Goal: Information Seeking & Learning: Learn about a topic

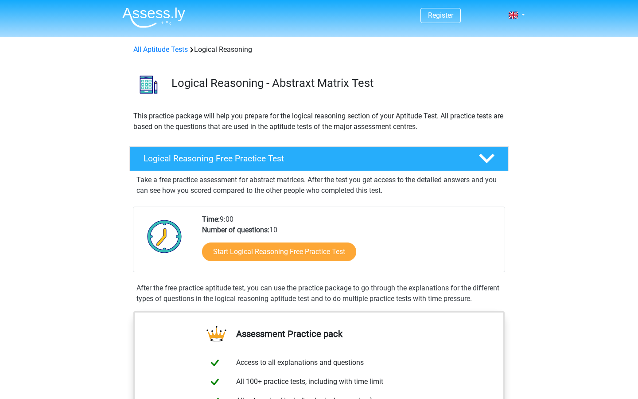
scroll to position [15, 0]
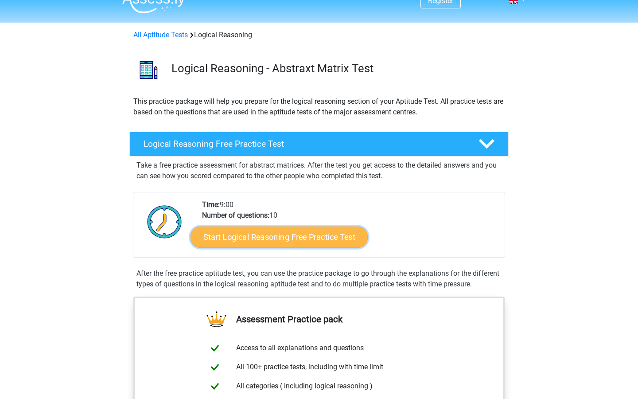
click at [239, 237] on link "Start Logical Reasoning Free Practice Test" at bounding box center [278, 236] width 177 height 21
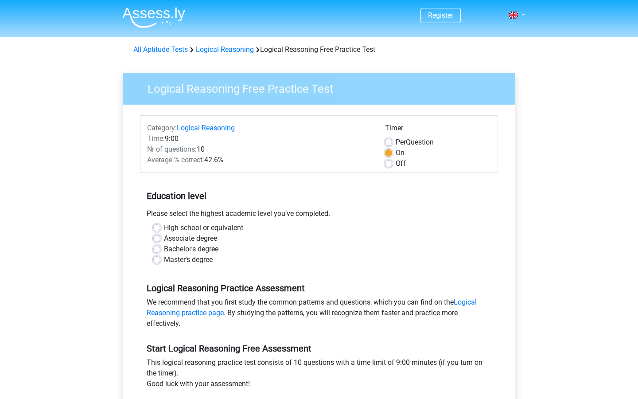
click at [164, 259] on label "Master's degree" at bounding box center [188, 259] width 49 height 11
click at [159, 259] on input "Master's degree" at bounding box center [156, 258] width 7 height 9
radio input "true"
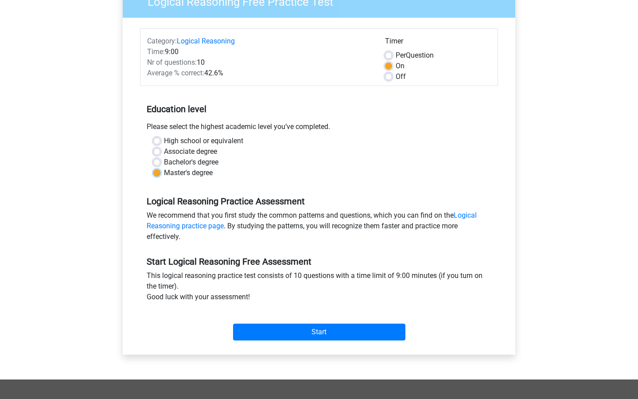
scroll to position [89, 0]
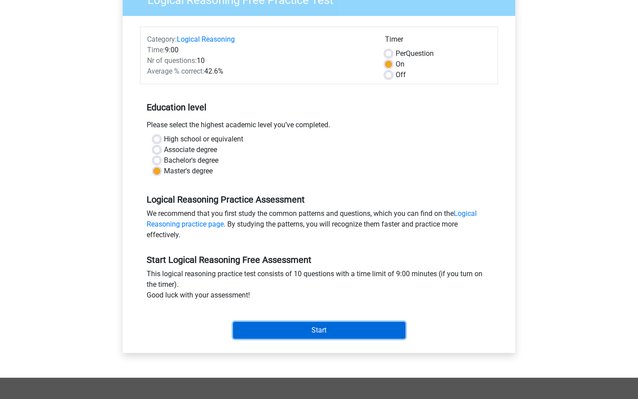
click at [286, 331] on input "Start" at bounding box center [319, 330] width 172 height 17
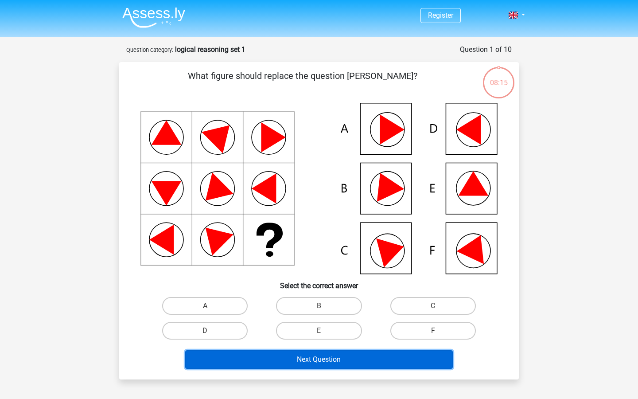
click at [385, 364] on button "Next Question" at bounding box center [319, 359] width 268 height 19
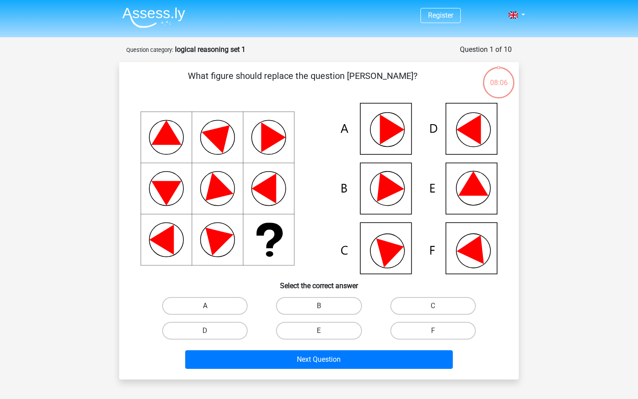
click at [221, 303] on label "A" at bounding box center [204, 306] width 85 height 18
click at [211, 306] on input "A" at bounding box center [208, 309] width 6 height 6
radio input "true"
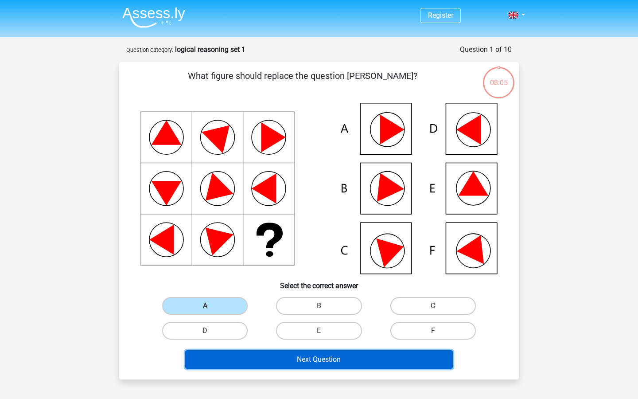
click at [268, 361] on button "Next Question" at bounding box center [319, 359] width 268 height 19
click at [276, 361] on button "Next Question" at bounding box center [319, 359] width 268 height 19
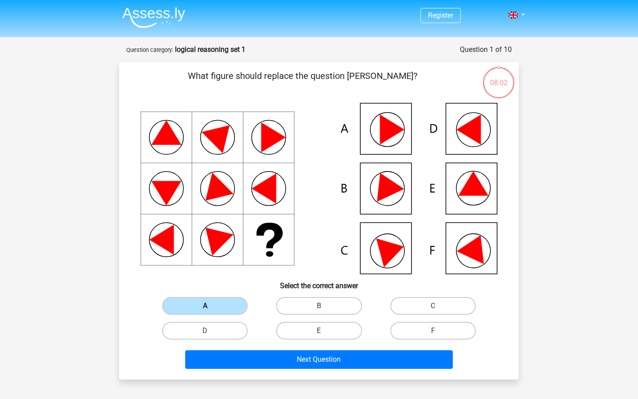
click at [213, 306] on label "A" at bounding box center [204, 306] width 85 height 18
click at [211, 306] on input "A" at bounding box center [208, 309] width 6 height 6
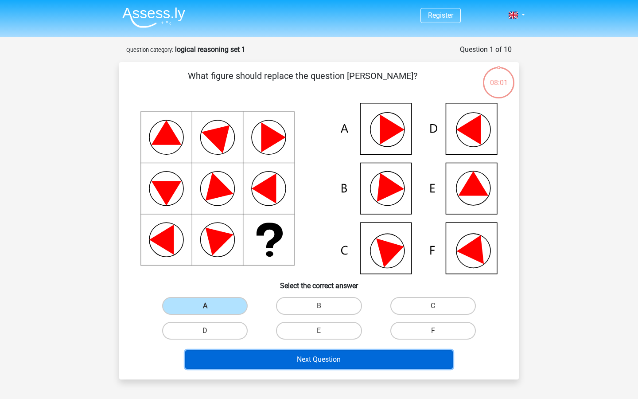
click at [276, 366] on button "Next Question" at bounding box center [319, 359] width 268 height 19
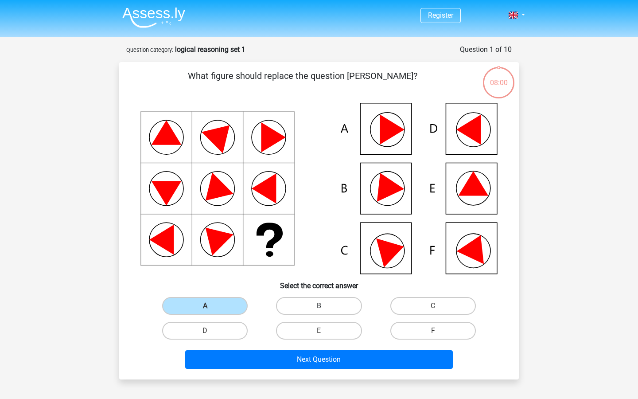
click at [323, 299] on label "B" at bounding box center [318, 306] width 85 height 18
click at [323, 306] on input "B" at bounding box center [322, 309] width 6 height 6
radio input "true"
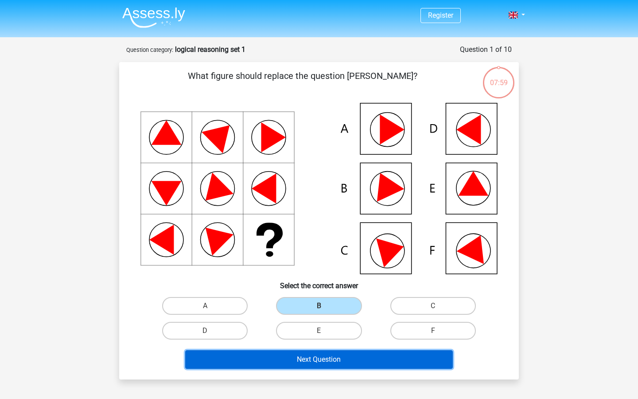
click at [304, 361] on button "Next Question" at bounding box center [319, 359] width 268 height 19
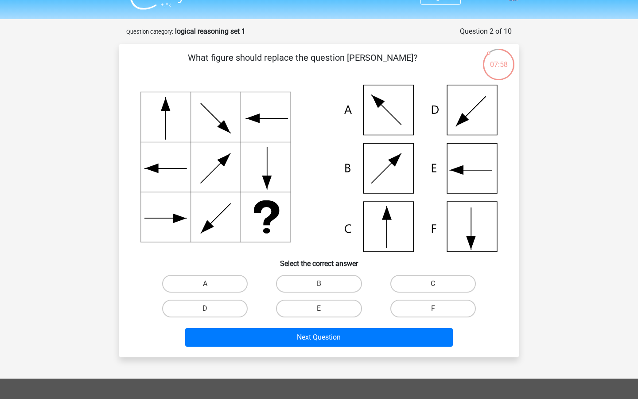
scroll to position [8, 0]
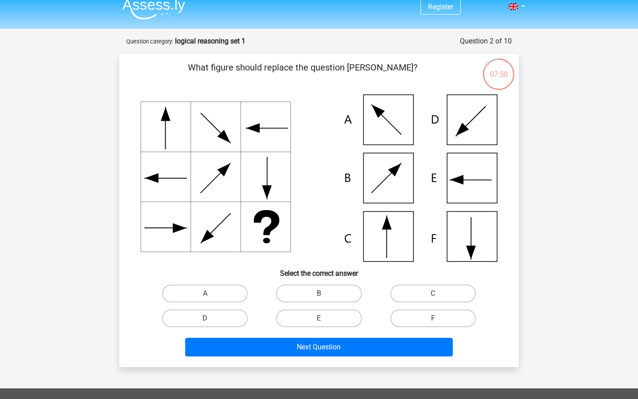
click at [553, 265] on div "Register Nederlands English" at bounding box center [319, 307] width 638 height 630
click at [384, 243] on icon at bounding box center [318, 177] width 357 height 167
click at [428, 281] on div "C" at bounding box center [433, 293] width 114 height 25
click at [421, 286] on label "C" at bounding box center [432, 293] width 85 height 18
click at [433, 293] on input "C" at bounding box center [436, 296] width 6 height 6
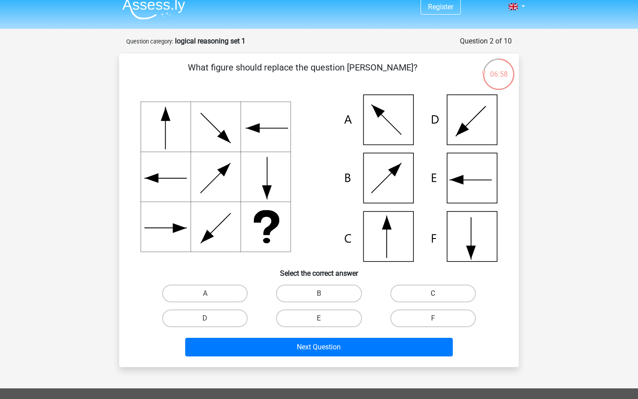
radio input "true"
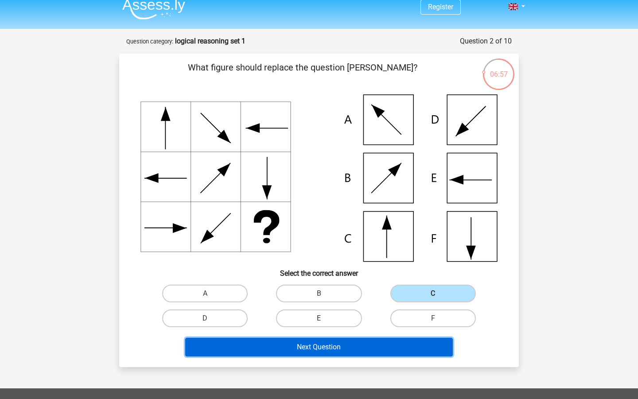
click at [365, 346] on button "Next Question" at bounding box center [319, 347] width 268 height 19
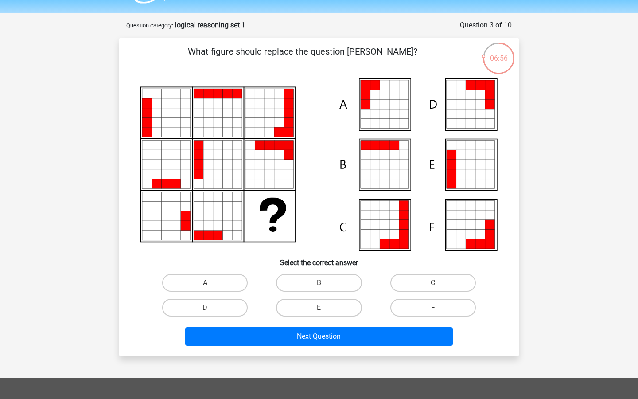
scroll to position [23, 0]
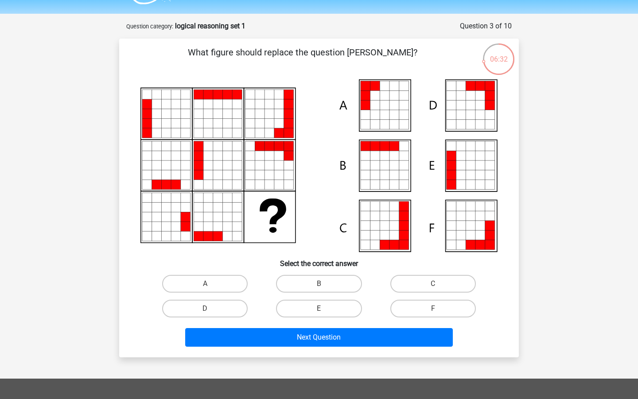
click at [474, 161] on icon at bounding box center [471, 165] width 10 height 10
click at [314, 306] on label "E" at bounding box center [318, 308] width 85 height 18
click at [319, 308] on input "E" at bounding box center [322, 311] width 6 height 6
radio input "true"
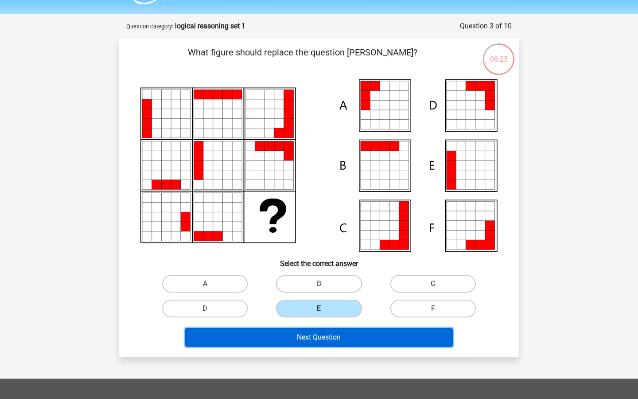
click at [298, 339] on button "Next Question" at bounding box center [319, 337] width 268 height 19
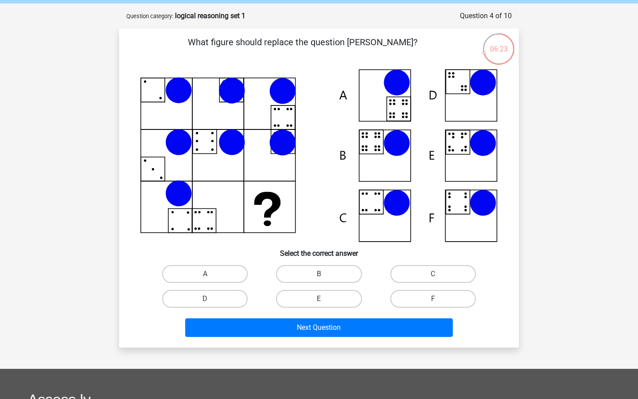
scroll to position [26, 0]
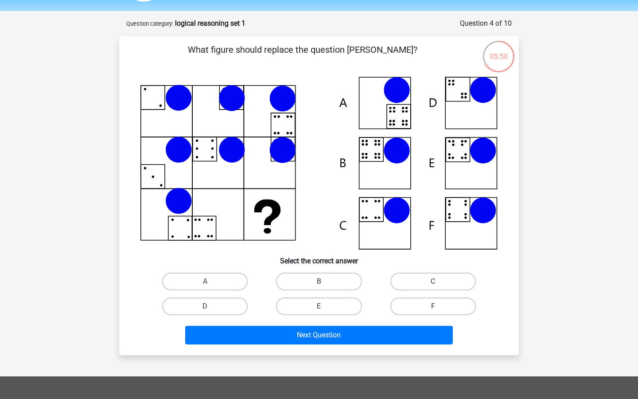
click at [379, 152] on icon at bounding box center [318, 163] width 357 height 173
click at [309, 275] on label "B" at bounding box center [318, 281] width 85 height 18
click at [319, 281] on input "B" at bounding box center [322, 284] width 6 height 6
radio input "true"
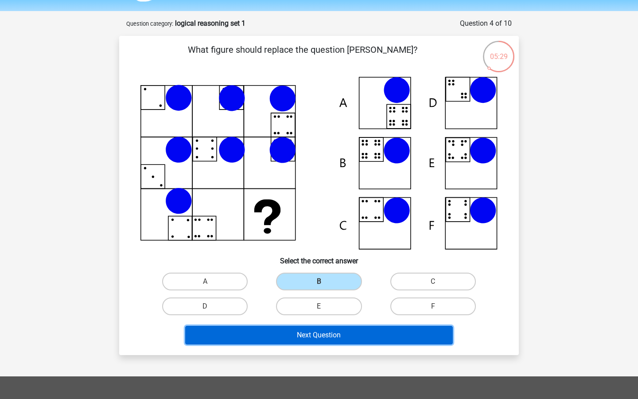
click at [307, 332] on button "Next Question" at bounding box center [319, 335] width 268 height 19
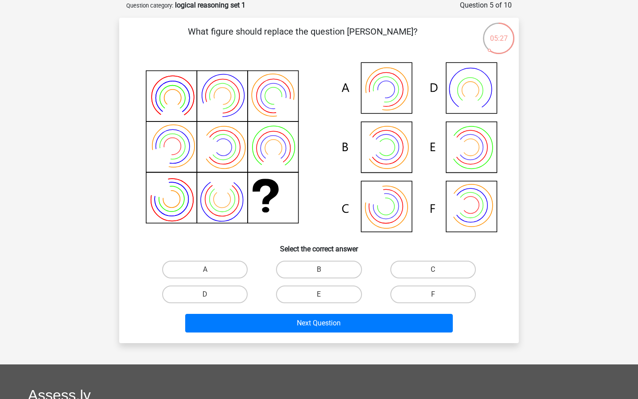
scroll to position [32, 0]
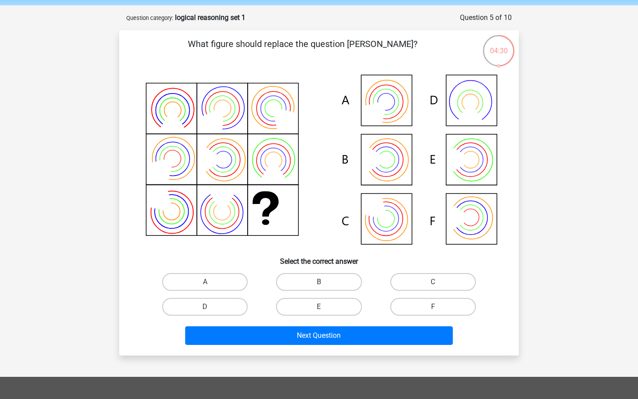
click at [388, 156] on icon at bounding box center [318, 160] width 357 height 179
click at [305, 287] on label "B" at bounding box center [318, 282] width 85 height 18
click at [319, 287] on input "B" at bounding box center [322, 285] width 6 height 6
radio input "true"
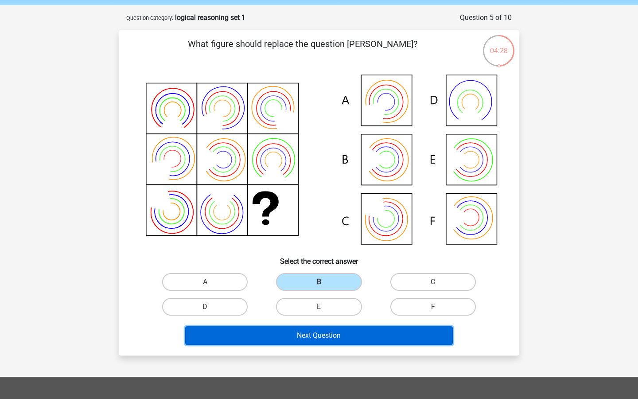
click at [311, 335] on button "Next Question" at bounding box center [319, 335] width 268 height 19
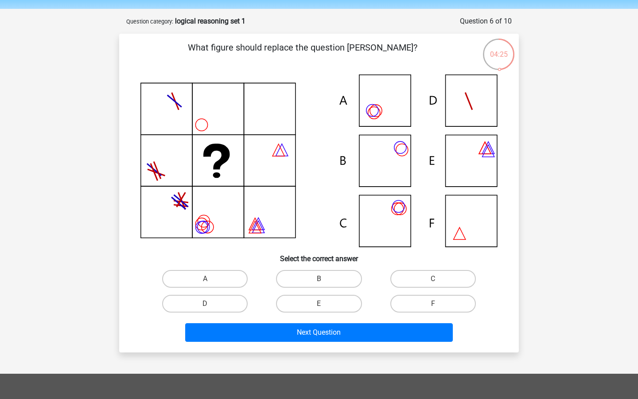
scroll to position [28, 0]
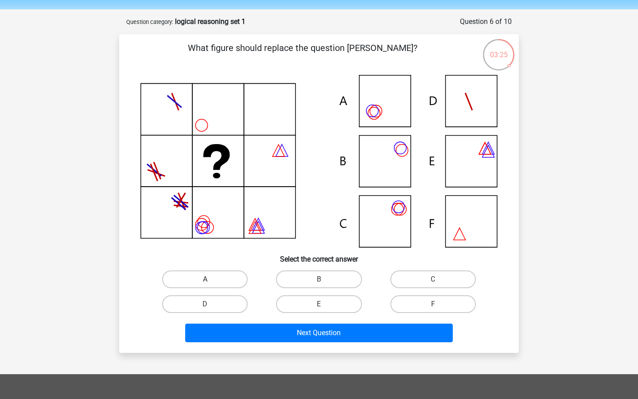
click at [226, 278] on label "A" at bounding box center [204, 279] width 85 height 18
click at [211, 279] on input "A" at bounding box center [208, 282] width 6 height 6
radio input "true"
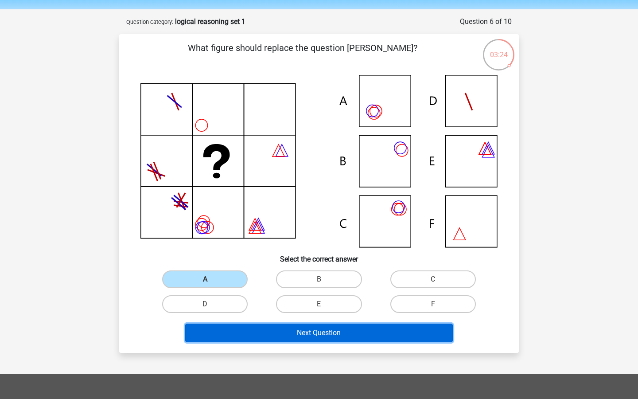
click at [277, 336] on button "Next Question" at bounding box center [319, 332] width 268 height 19
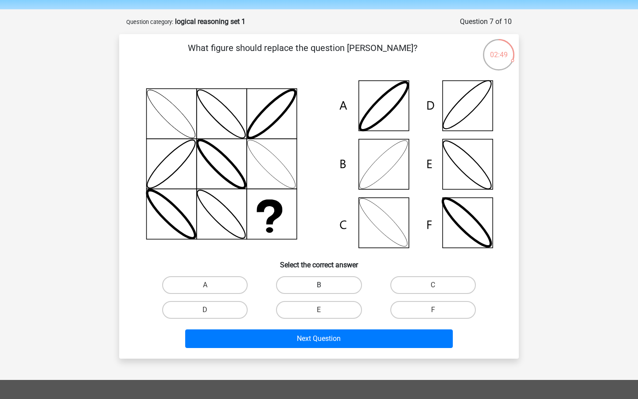
click at [318, 281] on label "B" at bounding box center [318, 285] width 85 height 18
click at [319, 285] on input "B" at bounding box center [322, 288] width 6 height 6
radio input "true"
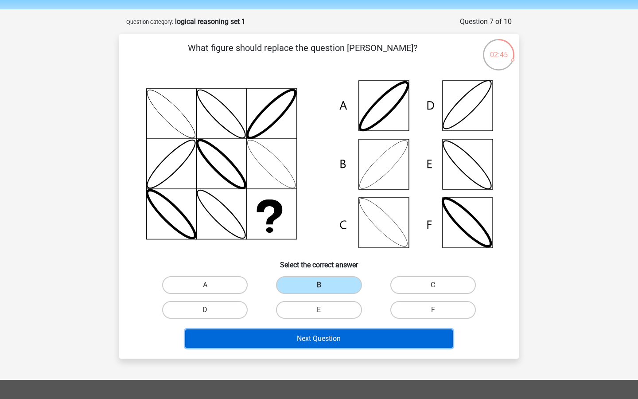
click at [322, 335] on button "Next Question" at bounding box center [319, 338] width 268 height 19
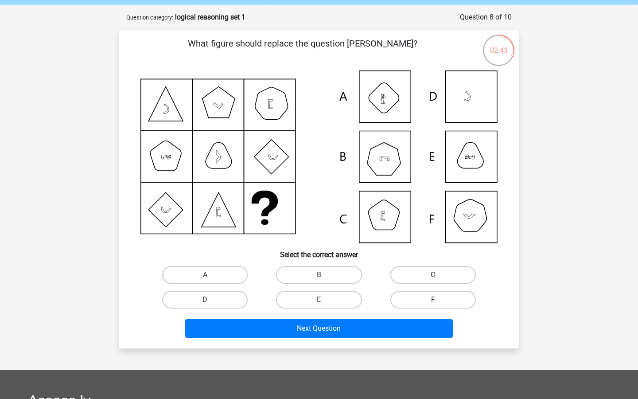
scroll to position [27, 0]
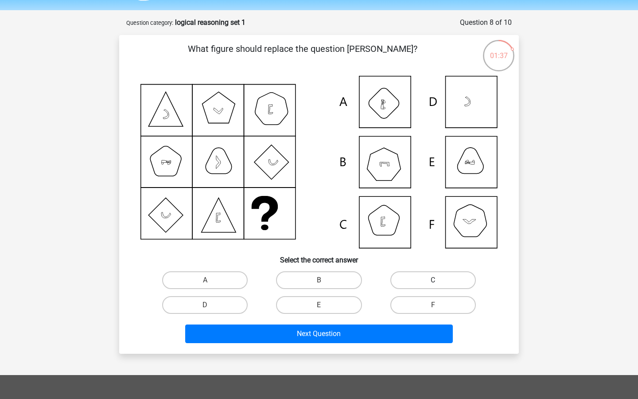
click at [444, 276] on label "C" at bounding box center [432, 280] width 85 height 18
click at [439, 280] on input "C" at bounding box center [436, 283] width 6 height 6
radio input "true"
click at [422, 308] on label "F" at bounding box center [432, 305] width 85 height 18
click at [433, 308] on input "F" at bounding box center [436, 308] width 6 height 6
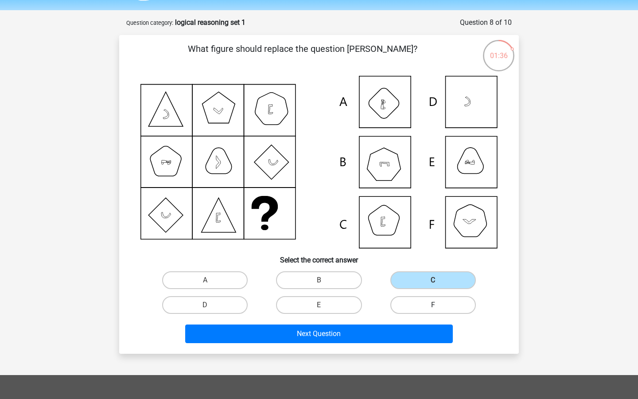
radio input "true"
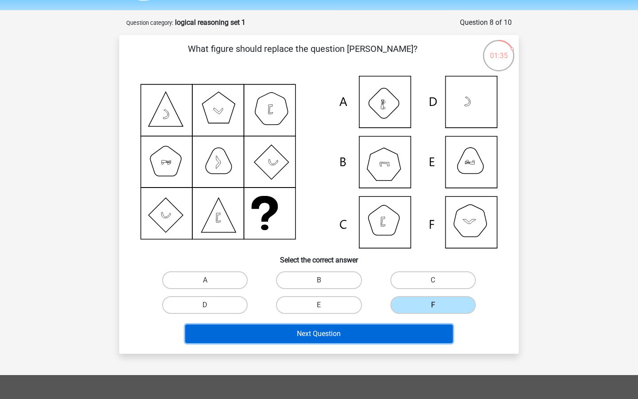
click at [408, 330] on button "Next Question" at bounding box center [319, 333] width 268 height 19
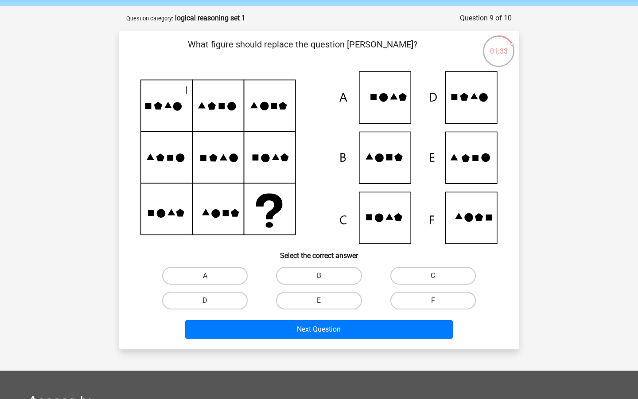
scroll to position [27, 0]
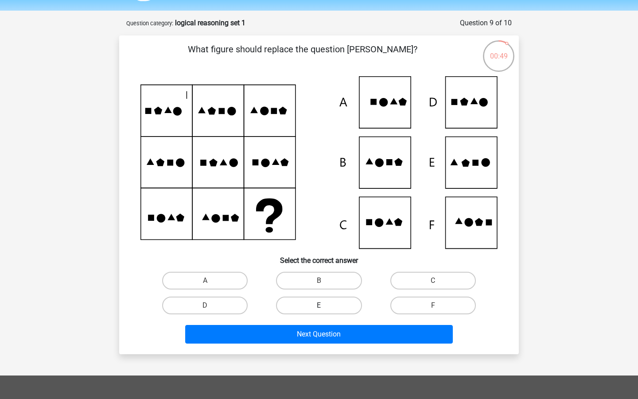
click at [330, 308] on label "E" at bounding box center [318, 305] width 85 height 18
click at [325, 308] on input "E" at bounding box center [322, 308] width 6 height 6
radio input "true"
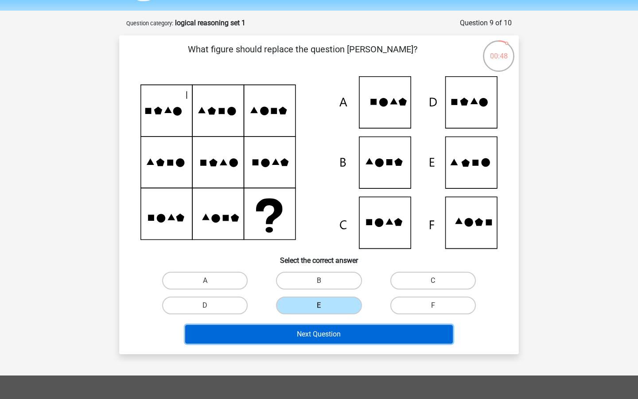
click at [330, 333] on button "Next Question" at bounding box center [319, 334] width 268 height 19
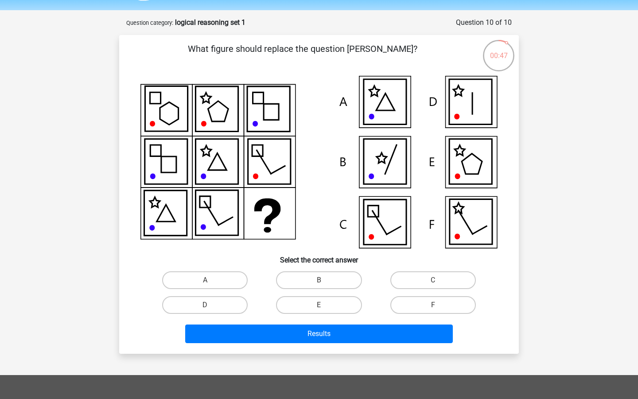
scroll to position [26, 0]
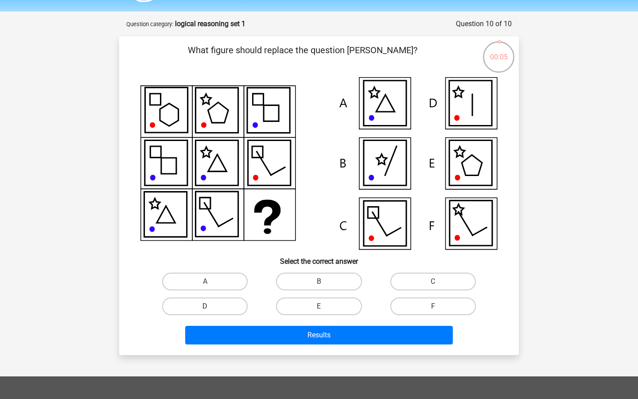
click at [215, 304] on label "D" at bounding box center [204, 306] width 85 height 18
click at [211, 306] on input "D" at bounding box center [208, 309] width 6 height 6
radio input "true"
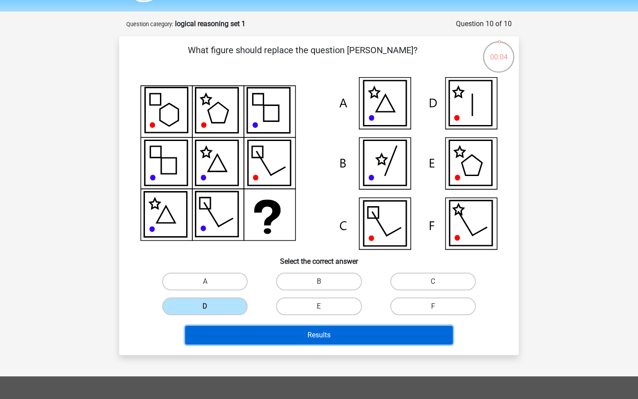
click at [240, 332] on button "Results" at bounding box center [319, 335] width 268 height 19
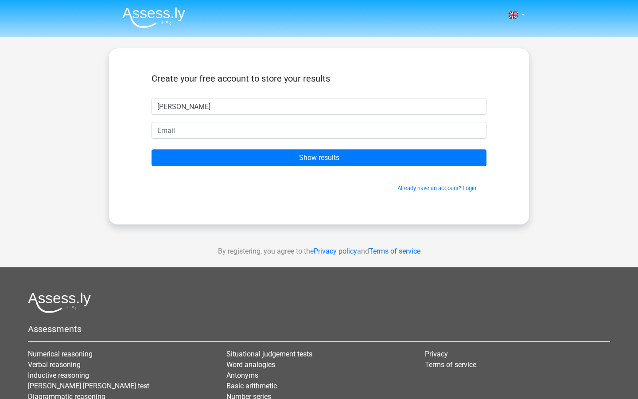
type input "[PERSON_NAME]"
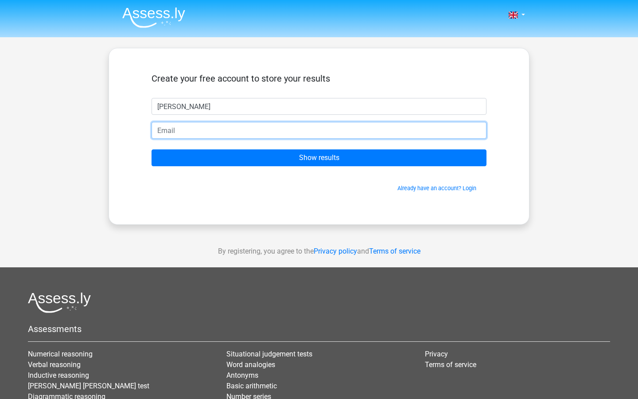
click at [196, 127] on input "email" at bounding box center [318, 130] width 335 height 17
type input "[EMAIL_ADDRESS][DOMAIN_NAME]"
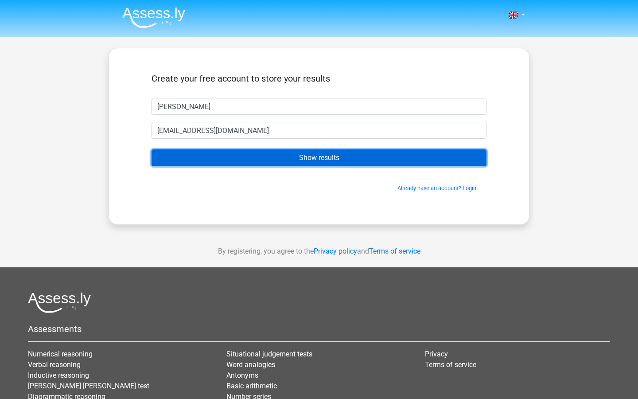
click at [244, 158] on input "Show results" at bounding box center [318, 157] width 335 height 17
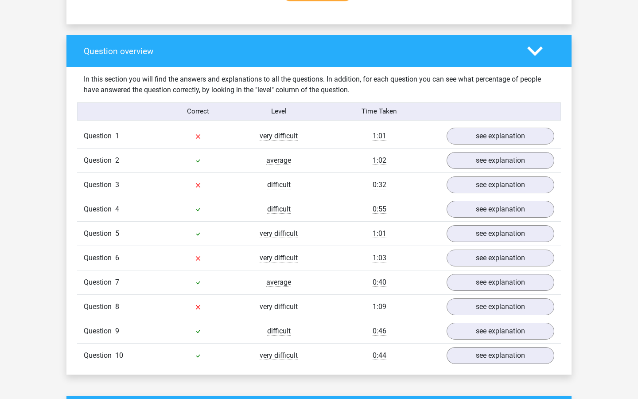
scroll to position [623, 0]
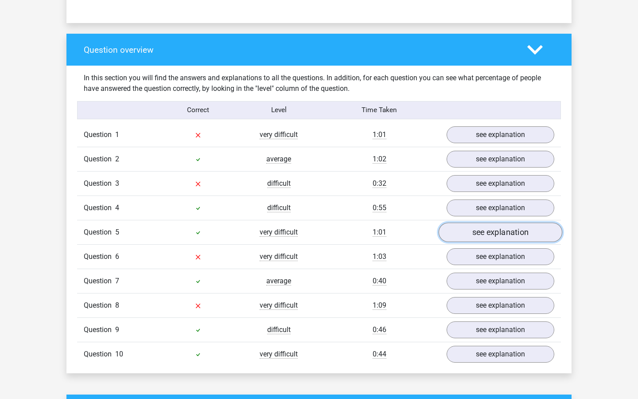
click at [488, 231] on link "see explanation" at bounding box center [501, 231] width 124 height 19
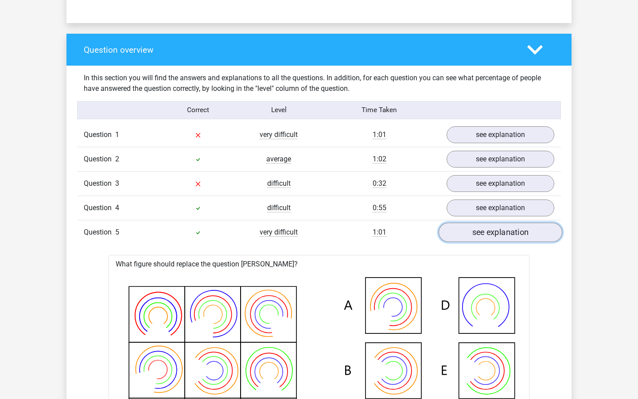
click at [488, 231] on link "see explanation" at bounding box center [501, 231] width 124 height 19
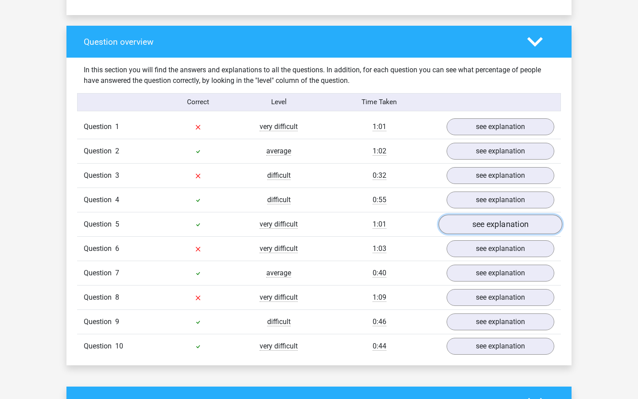
scroll to position [634, 0]
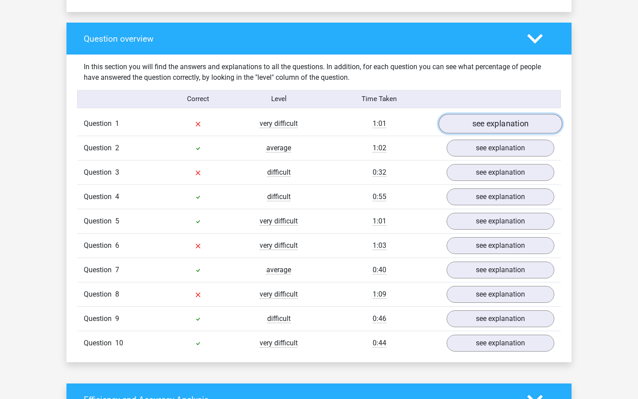
click at [471, 122] on link "see explanation" at bounding box center [501, 123] width 124 height 19
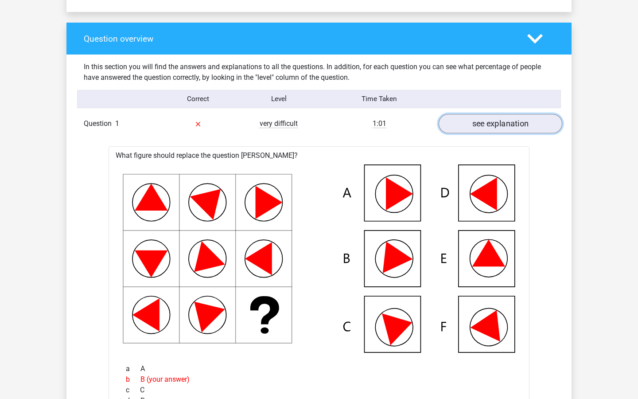
click at [471, 122] on link "see explanation" at bounding box center [501, 123] width 124 height 19
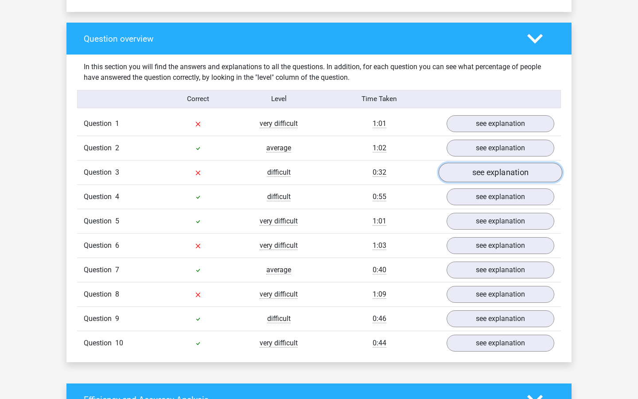
click at [471, 171] on link "see explanation" at bounding box center [501, 172] width 124 height 19
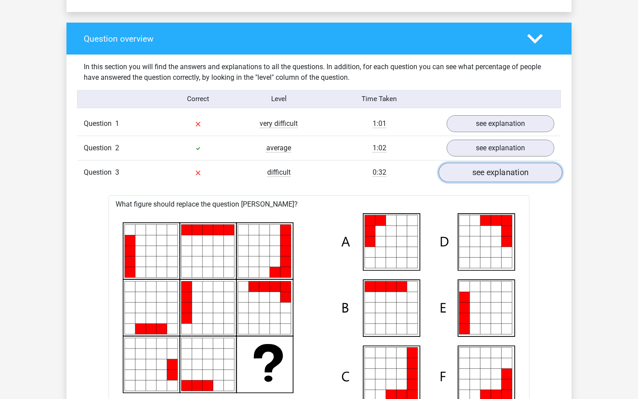
click at [471, 171] on link "see explanation" at bounding box center [501, 172] width 124 height 19
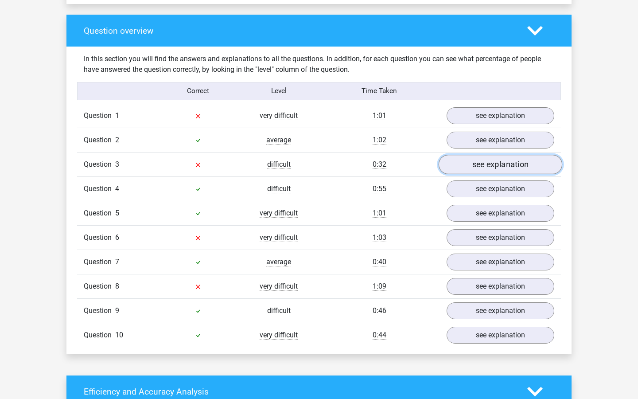
scroll to position [642, 0]
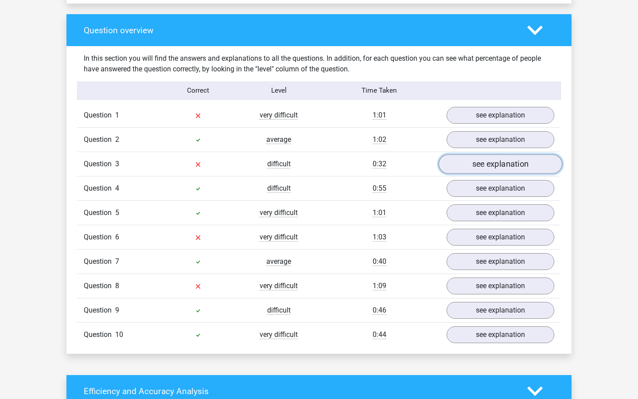
click at [471, 171] on link "see explanation" at bounding box center [501, 163] width 124 height 19
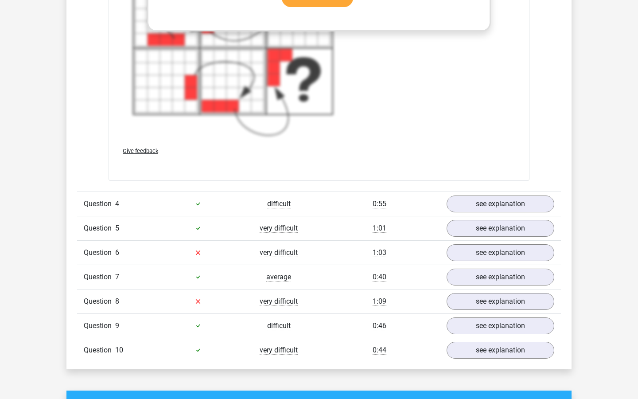
scroll to position [1292, 0]
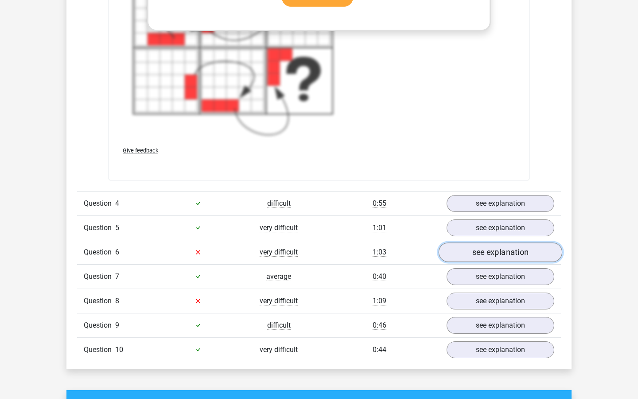
click at [466, 251] on link "see explanation" at bounding box center [501, 251] width 124 height 19
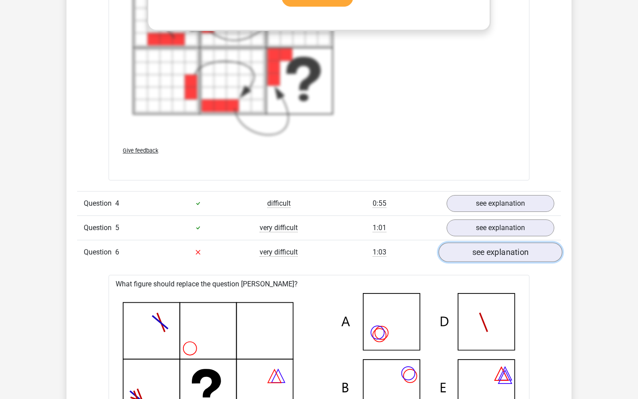
click at [466, 251] on link "see explanation" at bounding box center [501, 251] width 124 height 19
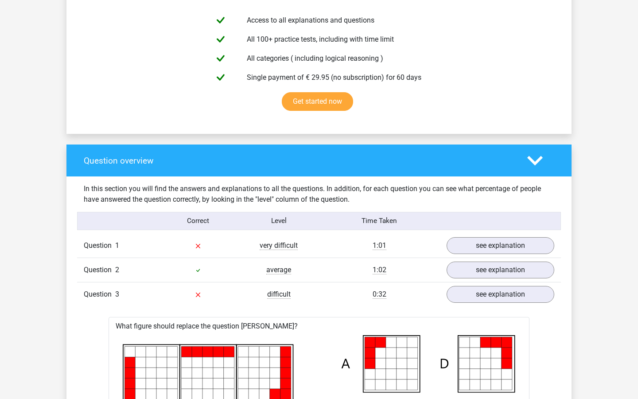
scroll to position [513, 0]
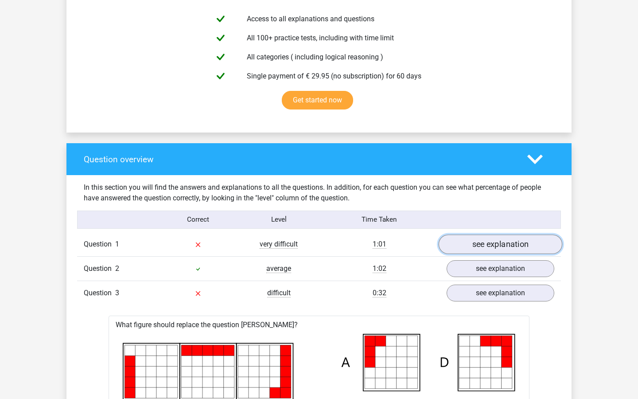
click at [478, 250] on link "see explanation" at bounding box center [501, 243] width 124 height 19
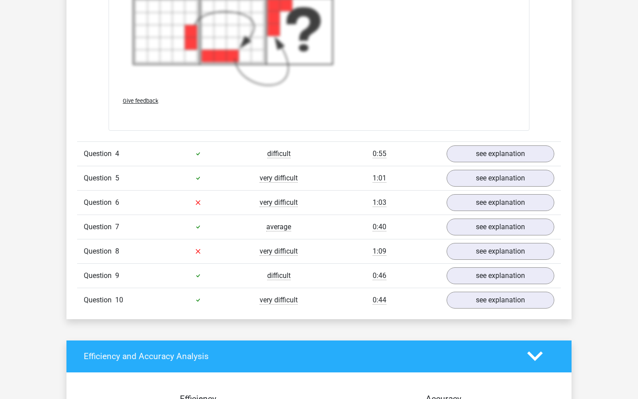
scroll to position [1962, 0]
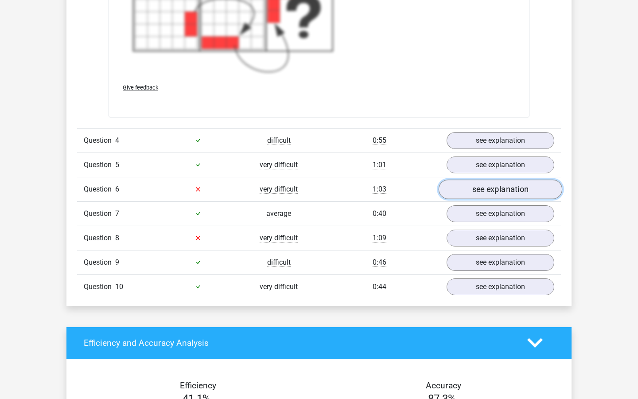
click at [468, 192] on link "see explanation" at bounding box center [501, 188] width 124 height 19
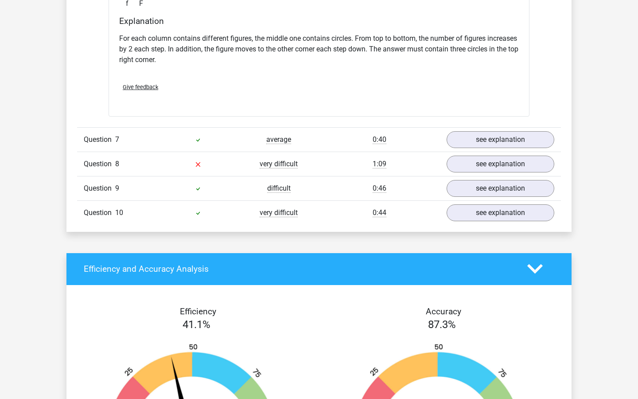
scroll to position [2482, 0]
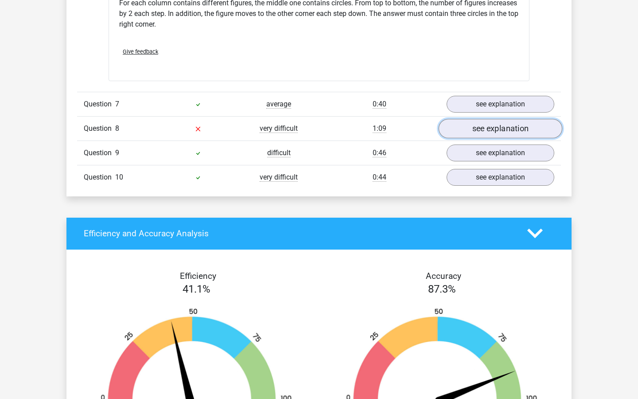
click at [506, 136] on link "see explanation" at bounding box center [501, 128] width 124 height 19
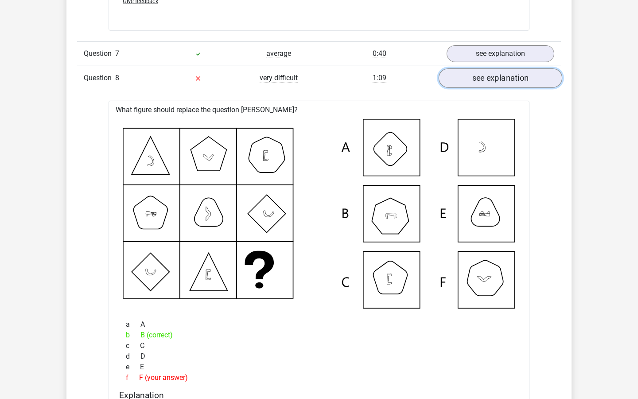
scroll to position [2556, 0]
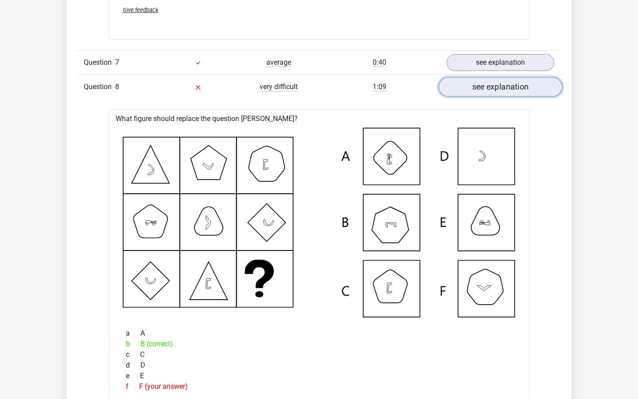
click at [514, 95] on link "see explanation" at bounding box center [501, 86] width 124 height 19
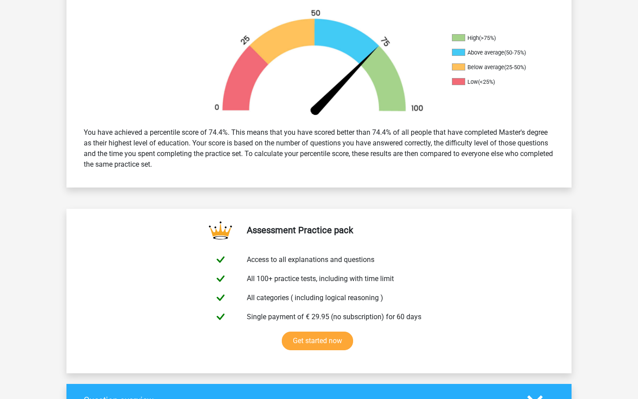
scroll to position [0, 0]
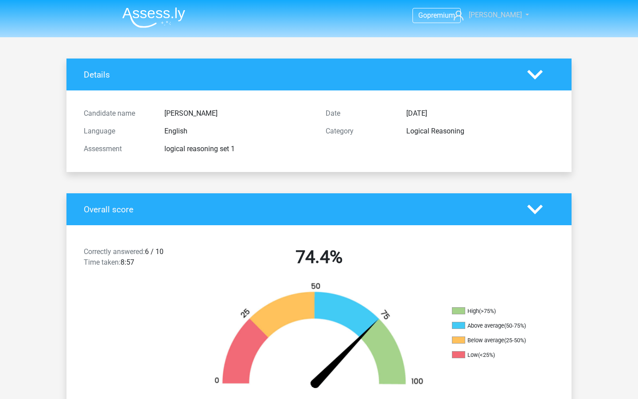
click at [493, 19] on link "[PERSON_NAME]" at bounding box center [486, 15] width 73 height 11
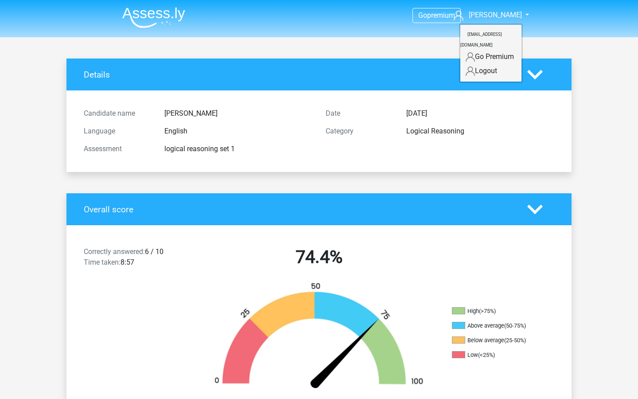
click at [547, 34] on header "Go premium keegan keegan789@icloud.com" at bounding box center [319, 18] width 638 height 37
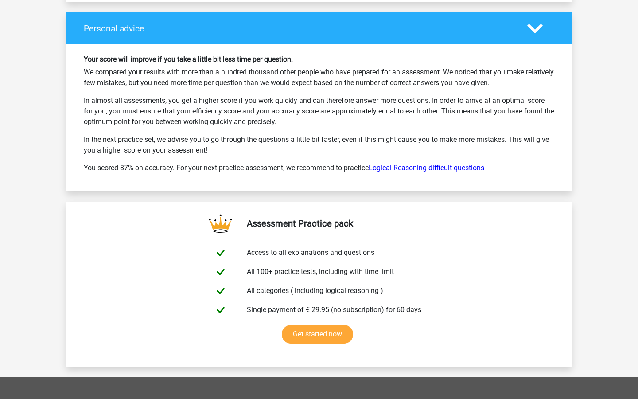
scroll to position [2990, 0]
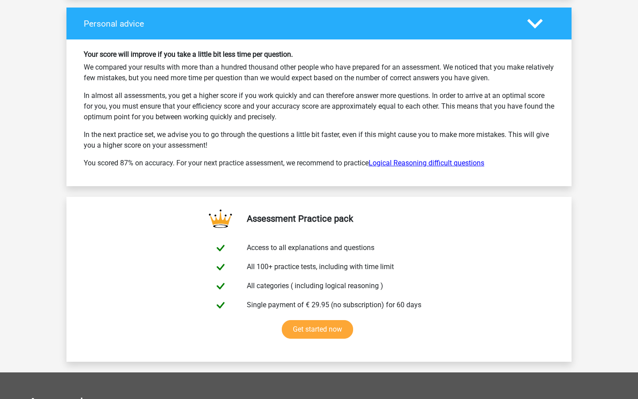
click at [422, 163] on link "Logical Reasoning difficult questions" at bounding box center [427, 163] width 116 height 8
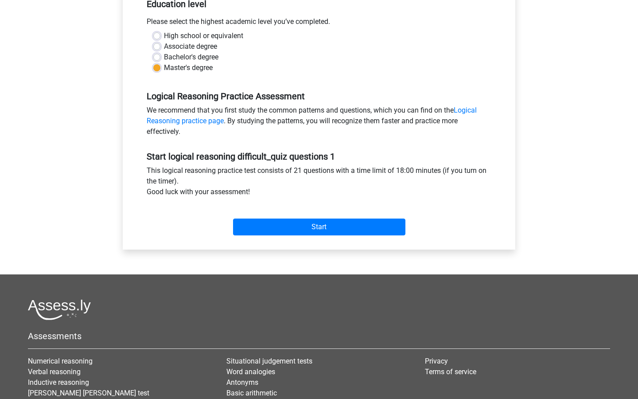
scroll to position [202, 0]
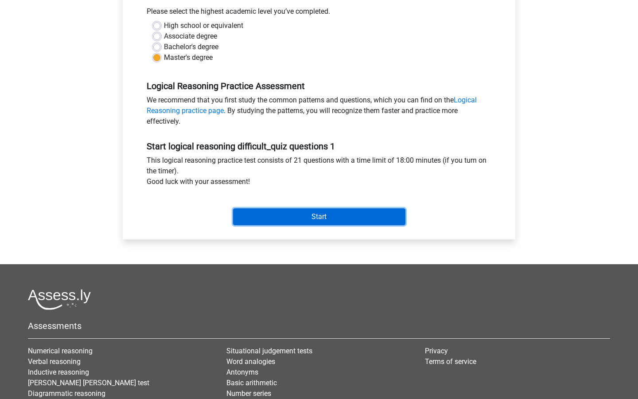
click at [326, 220] on input "Start" at bounding box center [319, 216] width 172 height 17
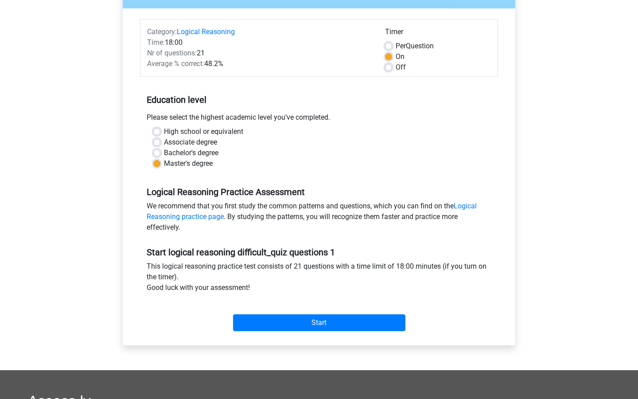
scroll to position [92, 0]
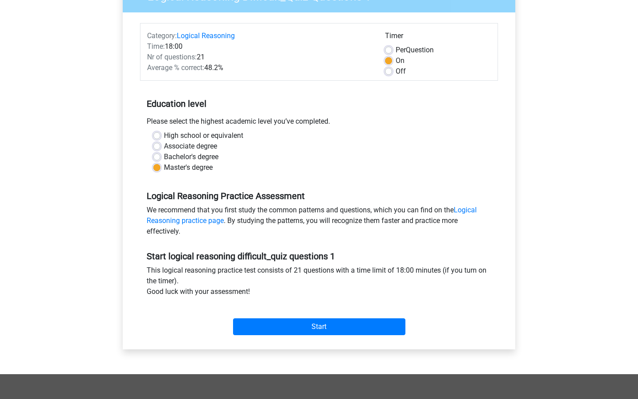
click at [396, 70] on label "Off" at bounding box center [401, 71] width 10 height 11
click at [388, 70] on input "Off" at bounding box center [388, 70] width 7 height 9
radio input "true"
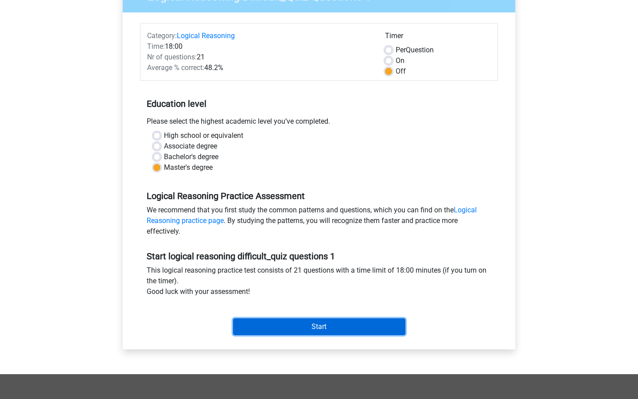
click at [300, 326] on input "Start" at bounding box center [319, 326] width 172 height 17
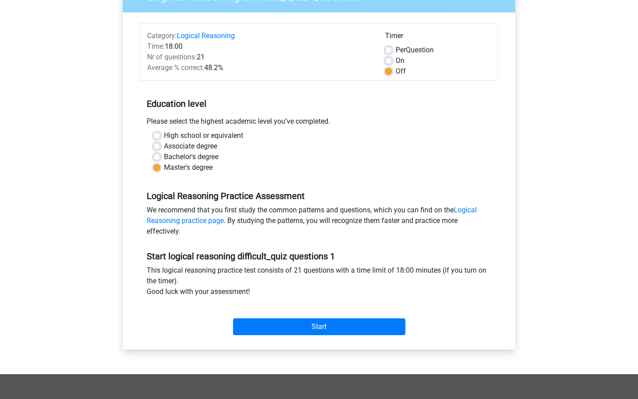
click at [396, 52] on label "Per Question" at bounding box center [415, 50] width 38 height 11
click at [389, 52] on input "Per Question" at bounding box center [388, 49] width 7 height 9
radio input "true"
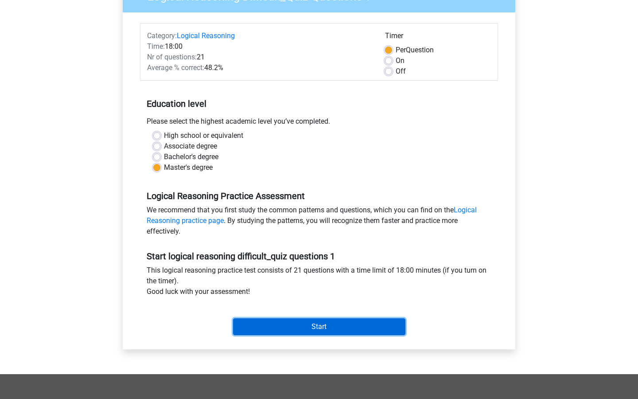
click at [318, 323] on input "Start" at bounding box center [319, 326] width 172 height 17
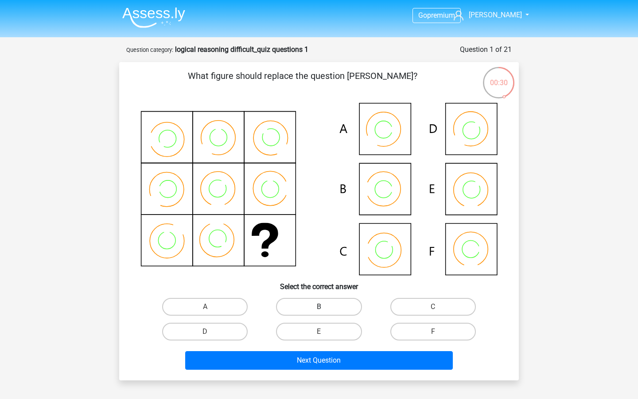
click at [330, 302] on label "B" at bounding box center [318, 307] width 85 height 18
click at [325, 307] on input "B" at bounding box center [322, 310] width 6 height 6
radio input "true"
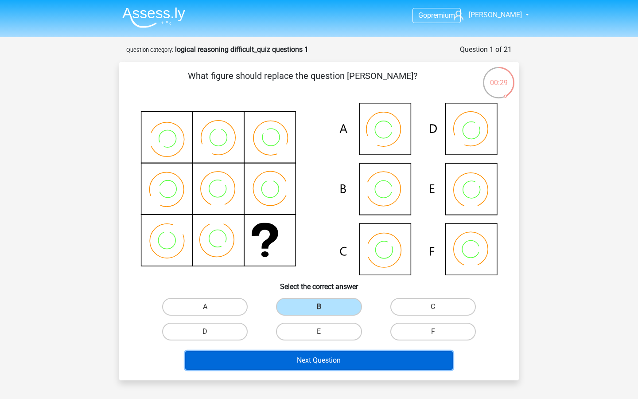
click at [322, 356] on button "Next Question" at bounding box center [319, 360] width 268 height 19
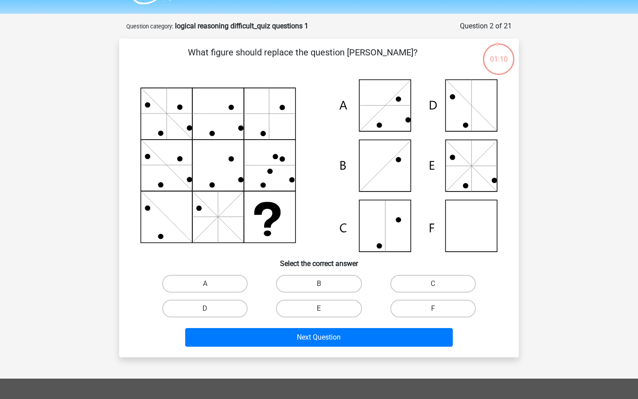
scroll to position [23, 0]
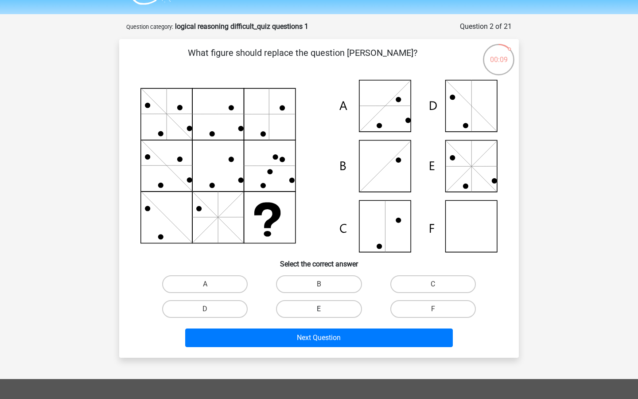
click at [326, 304] on label "E" at bounding box center [318, 309] width 85 height 18
click at [325, 309] on input "E" at bounding box center [322, 312] width 6 height 6
radio input "true"
click at [224, 283] on label "A" at bounding box center [204, 284] width 85 height 18
click at [211, 284] on input "A" at bounding box center [208, 287] width 6 height 6
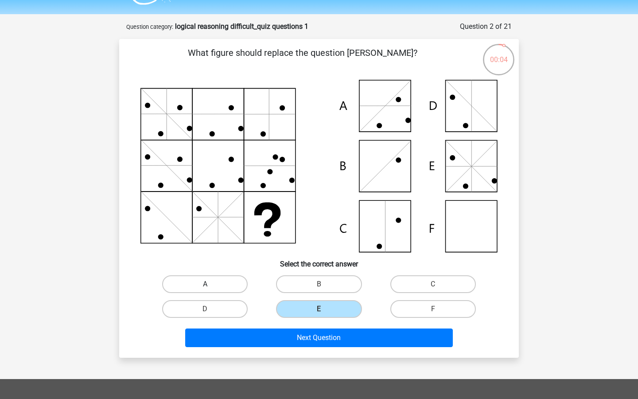
radio input "true"
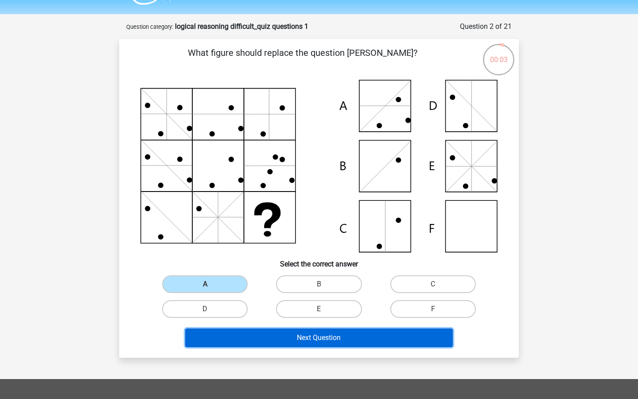
click at [235, 334] on button "Next Question" at bounding box center [319, 337] width 268 height 19
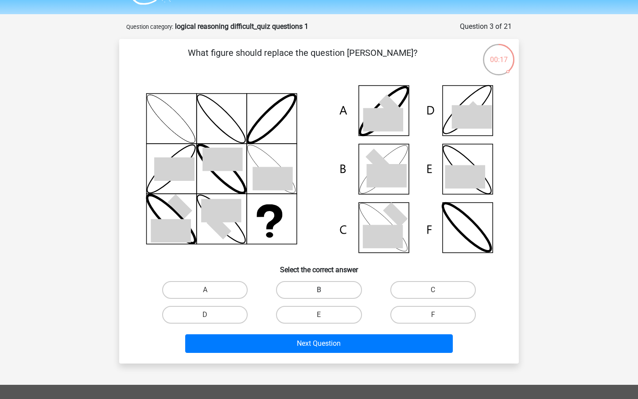
click at [323, 281] on label "B" at bounding box center [318, 290] width 85 height 18
click at [323, 290] on input "B" at bounding box center [322, 293] width 6 height 6
radio input "true"
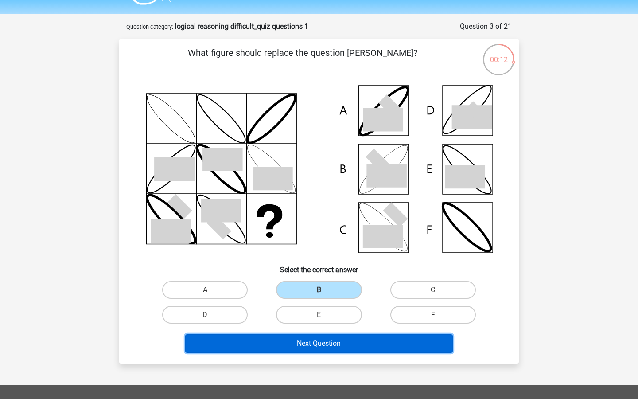
click at [324, 341] on button "Next Question" at bounding box center [319, 343] width 268 height 19
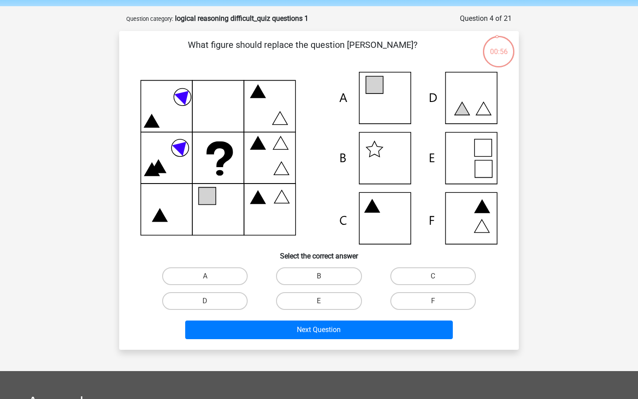
scroll to position [29, 0]
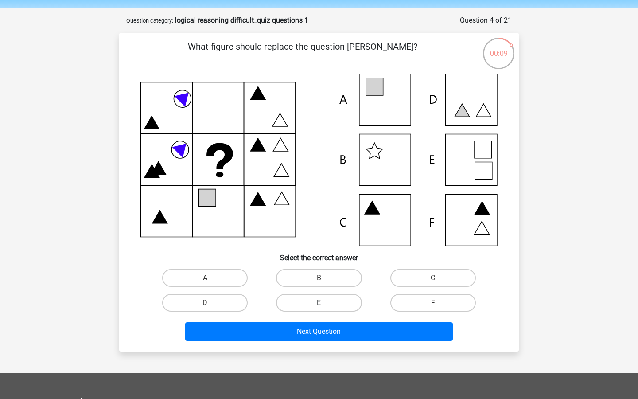
click at [315, 299] on label "E" at bounding box center [318, 303] width 85 height 18
click at [319, 303] on input "E" at bounding box center [322, 306] width 6 height 6
radio input "true"
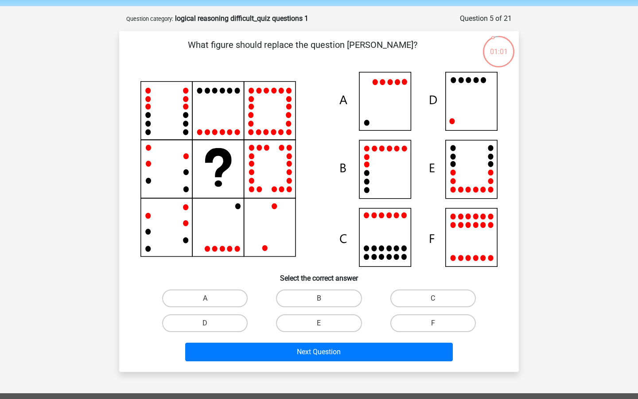
scroll to position [34, 0]
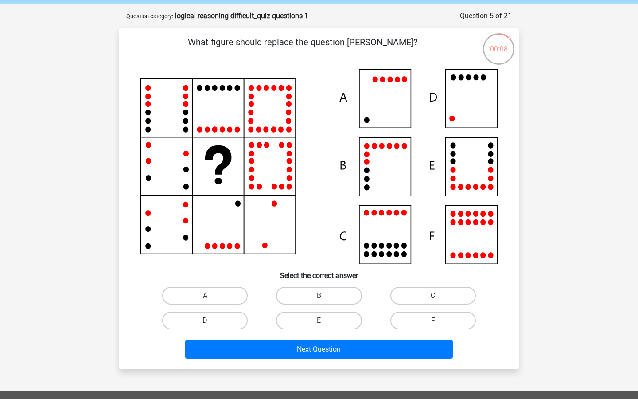
click at [227, 314] on label "D" at bounding box center [204, 320] width 85 height 18
click at [211, 320] on input "D" at bounding box center [208, 323] width 6 height 6
radio input "true"
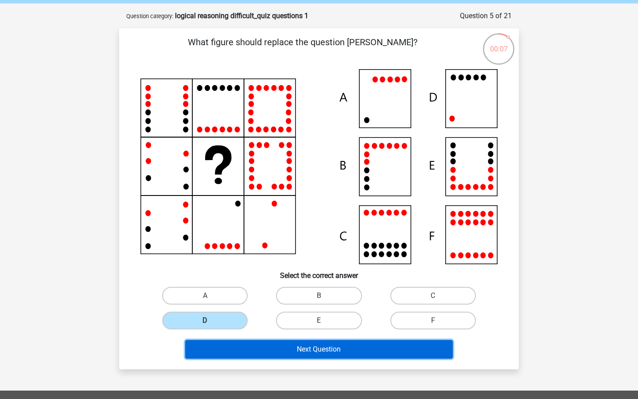
click at [297, 346] on button "Next Question" at bounding box center [319, 349] width 268 height 19
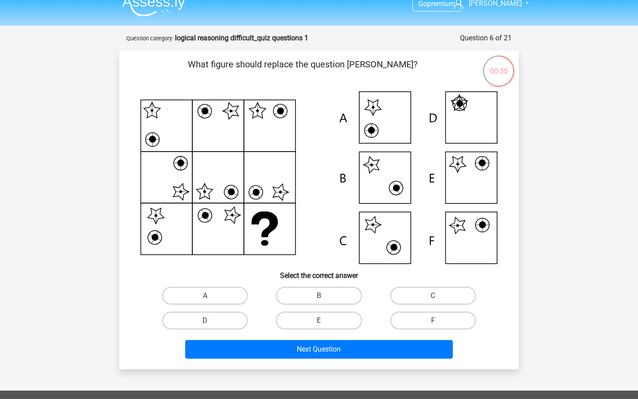
scroll to position [14, 0]
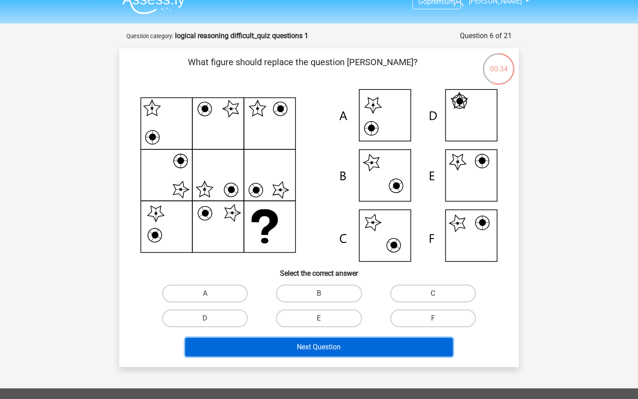
click at [390, 348] on button "Next Question" at bounding box center [319, 347] width 268 height 19
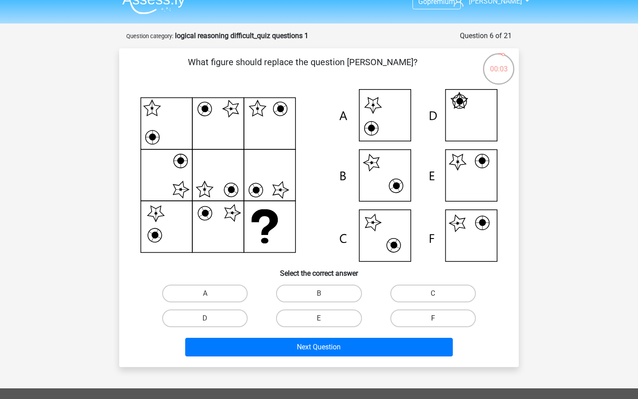
click at [427, 315] on label "F" at bounding box center [432, 318] width 85 height 18
click at [433, 318] on input "F" at bounding box center [436, 321] width 6 height 6
radio input "true"
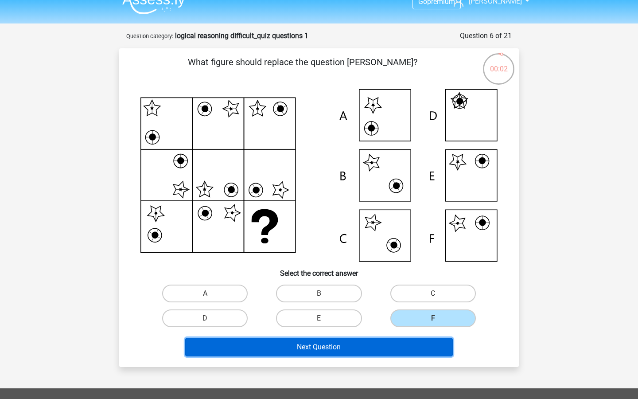
click at [385, 350] on button "Next Question" at bounding box center [319, 347] width 268 height 19
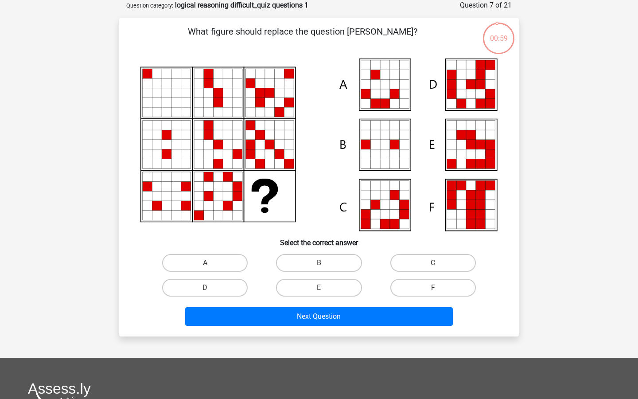
scroll to position [33, 0]
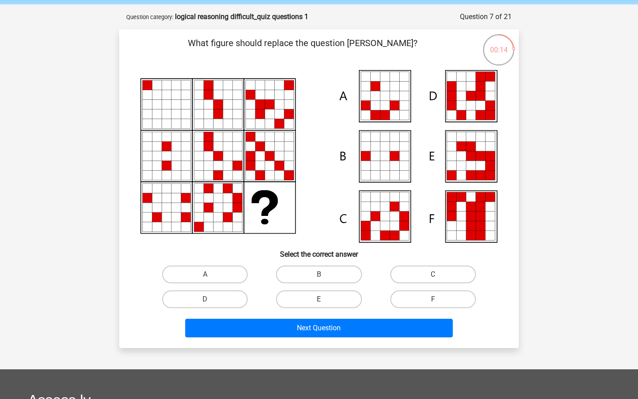
click at [321, 300] on input "E" at bounding box center [322, 302] width 6 height 6
radio input "true"
click at [315, 315] on div "Next Question" at bounding box center [318, 325] width 371 height 29
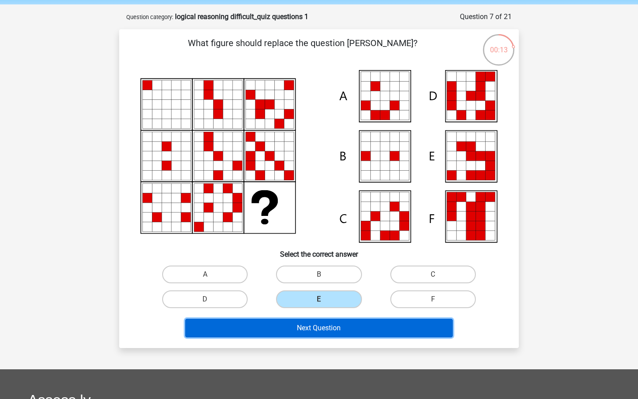
click at [313, 319] on button "Next Question" at bounding box center [319, 328] width 268 height 19
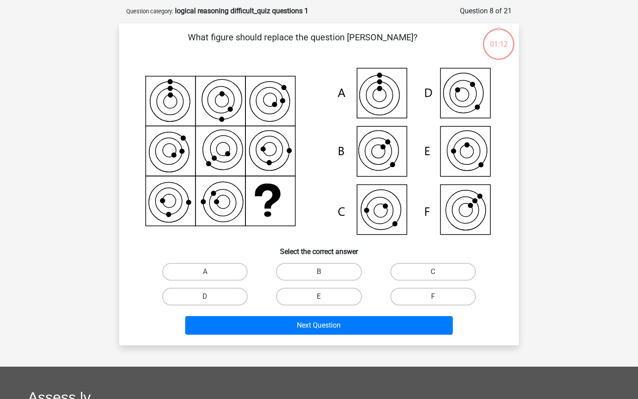
scroll to position [38, 0]
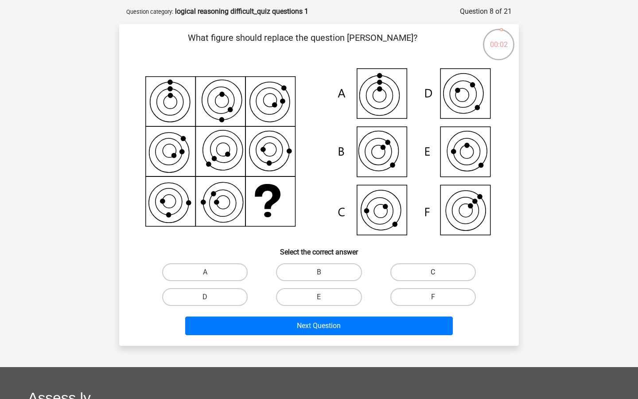
click at [408, 268] on label "C" at bounding box center [432, 272] width 85 height 18
click at [433, 272] on input "C" at bounding box center [436, 275] width 6 height 6
radio input "true"
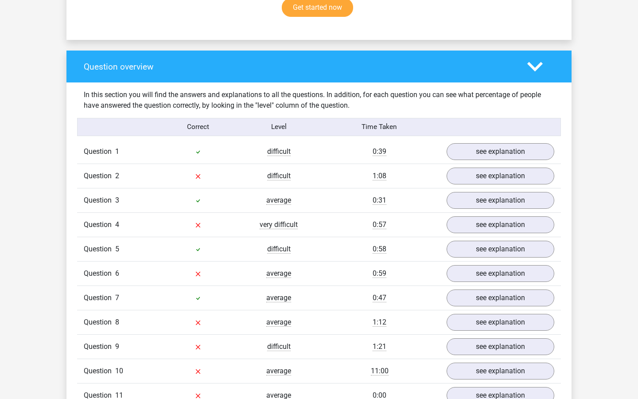
scroll to position [606, 0]
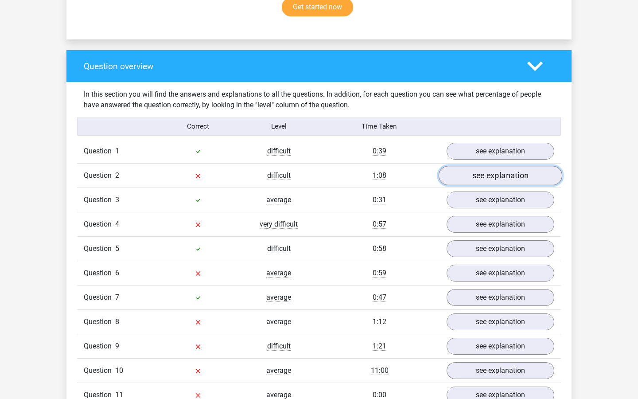
click at [463, 172] on link "see explanation" at bounding box center [501, 175] width 124 height 19
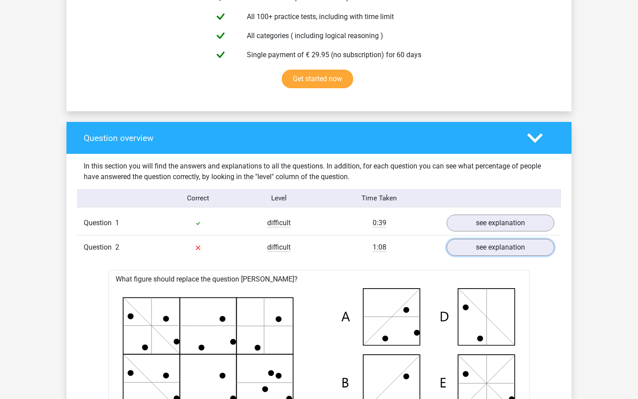
scroll to position [524, 0]
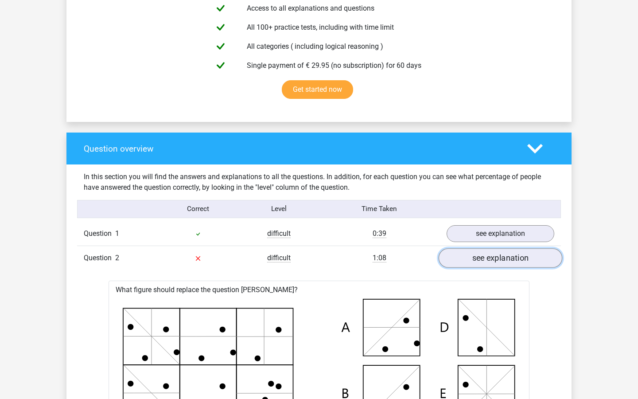
click at [476, 260] on link "see explanation" at bounding box center [501, 257] width 124 height 19
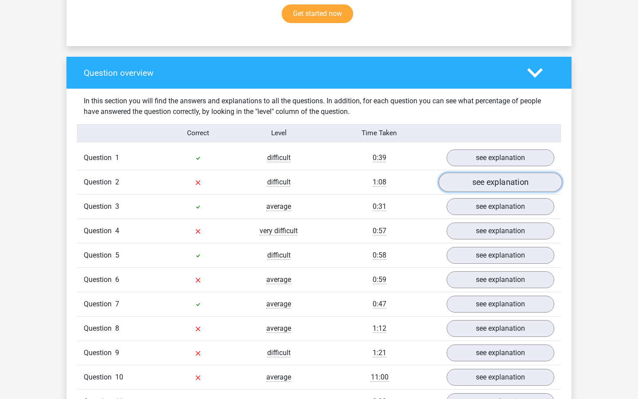
scroll to position [599, 0]
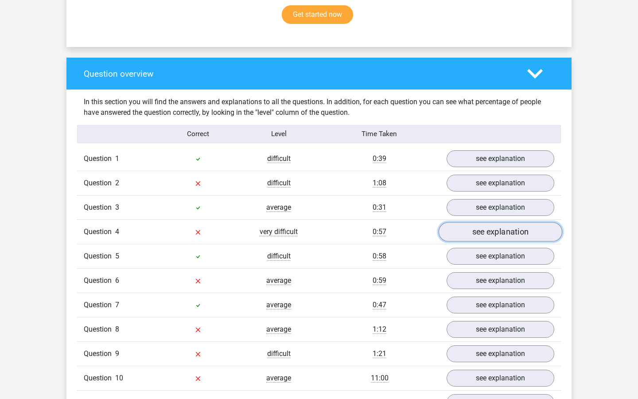
click at [493, 234] on link "see explanation" at bounding box center [501, 231] width 124 height 19
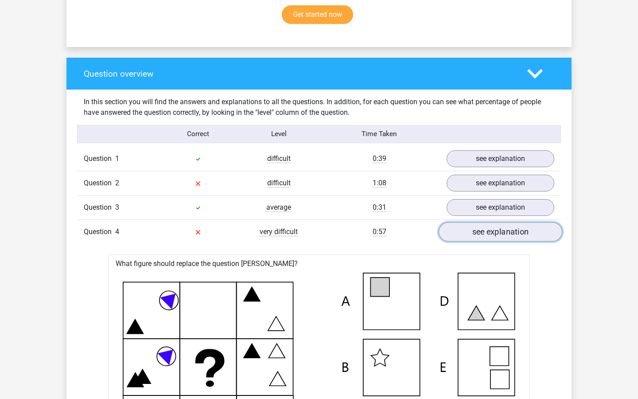
click at [493, 234] on link "see explanation" at bounding box center [501, 231] width 124 height 19
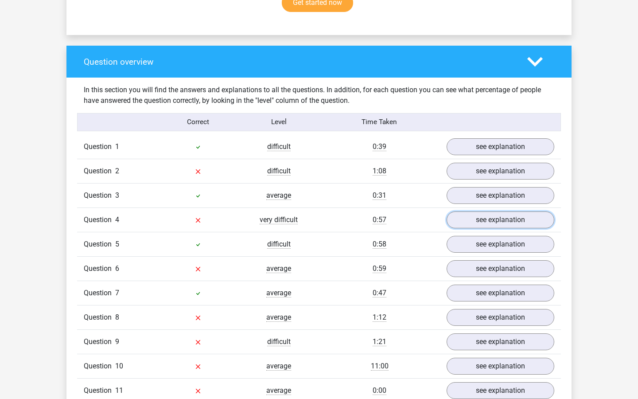
scroll to position [610, 0]
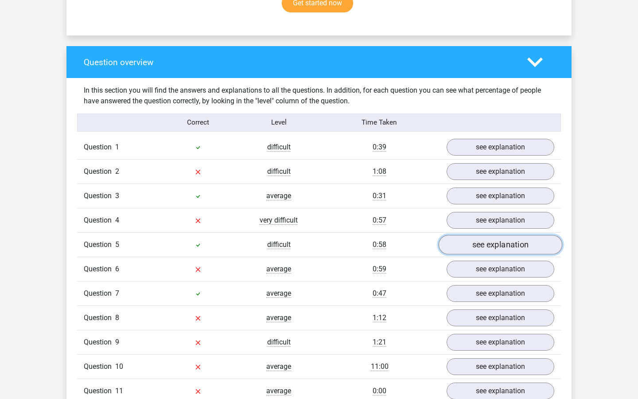
click at [488, 241] on link "see explanation" at bounding box center [501, 244] width 124 height 19
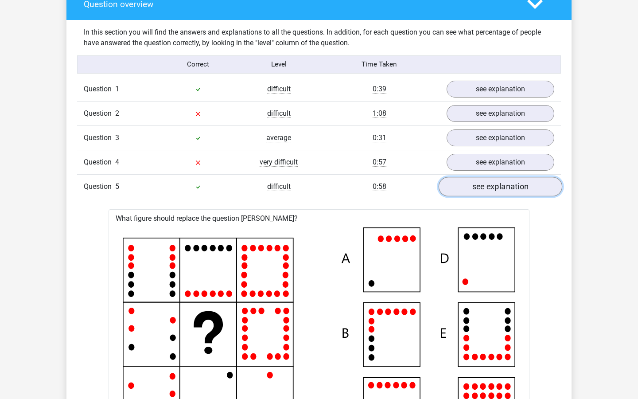
scroll to position [672, 0]
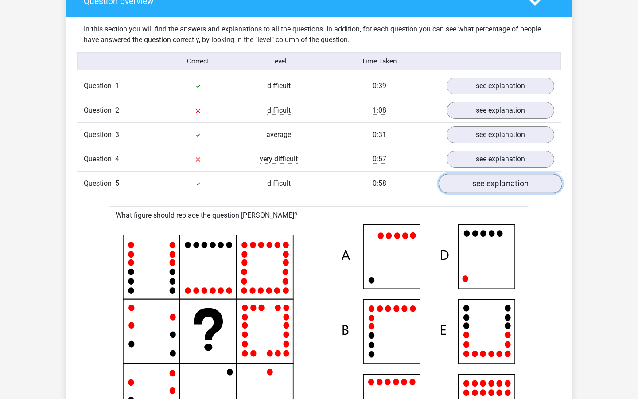
click at [508, 180] on link "see explanation" at bounding box center [501, 183] width 124 height 19
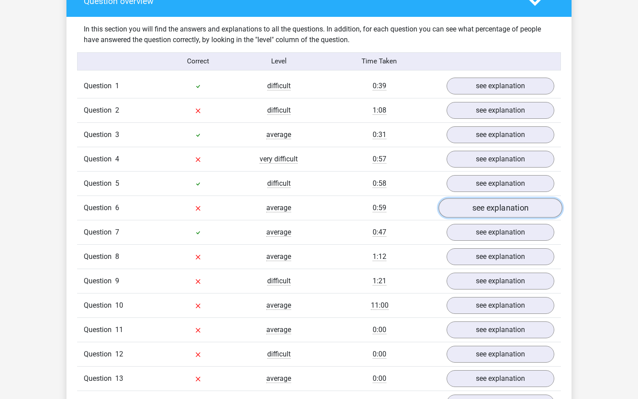
click at [497, 213] on link "see explanation" at bounding box center [501, 207] width 124 height 19
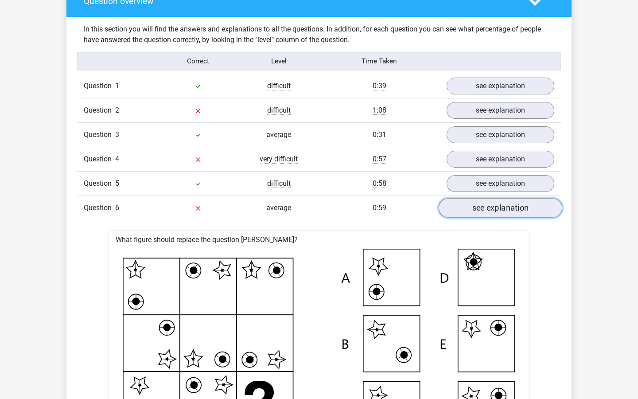
click at [497, 213] on link "see explanation" at bounding box center [501, 207] width 124 height 19
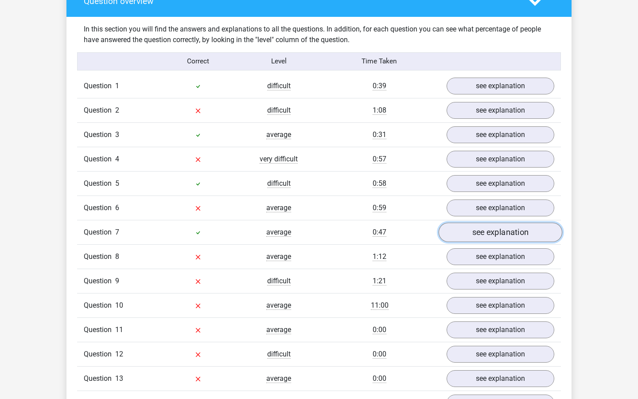
click at [490, 234] on link "see explanation" at bounding box center [501, 231] width 124 height 19
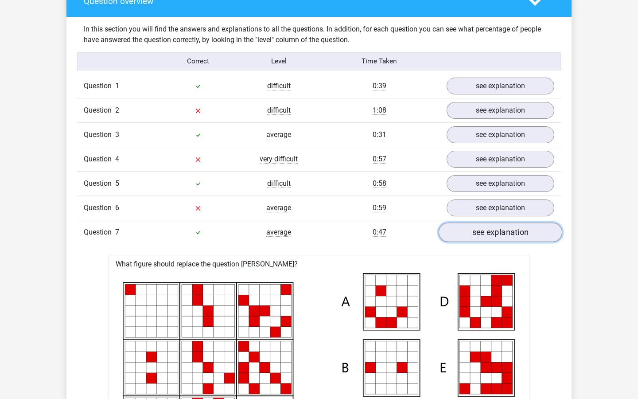
click at [490, 234] on link "see explanation" at bounding box center [501, 231] width 124 height 19
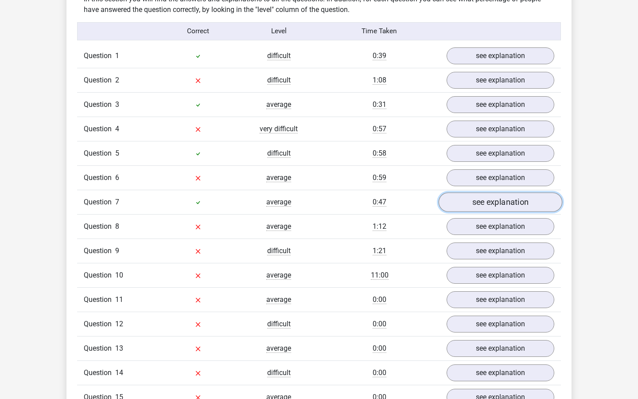
scroll to position [702, 0]
click at [492, 223] on link "see explanation" at bounding box center [501, 225] width 124 height 19
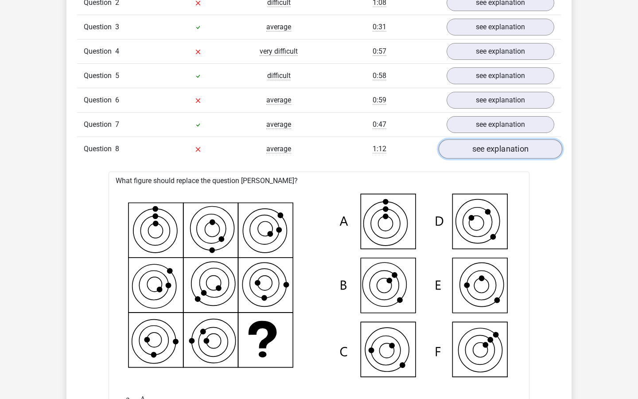
scroll to position [778, 0]
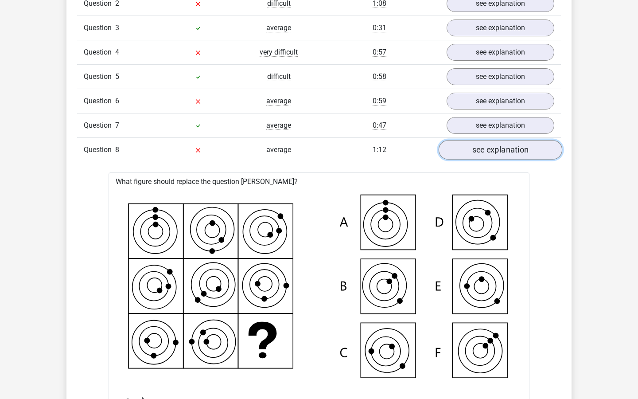
click at [509, 154] on link "see explanation" at bounding box center [501, 149] width 124 height 19
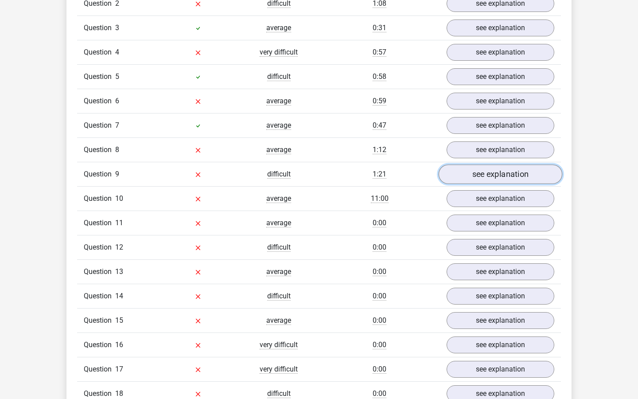
click at [497, 173] on link "see explanation" at bounding box center [501, 173] width 124 height 19
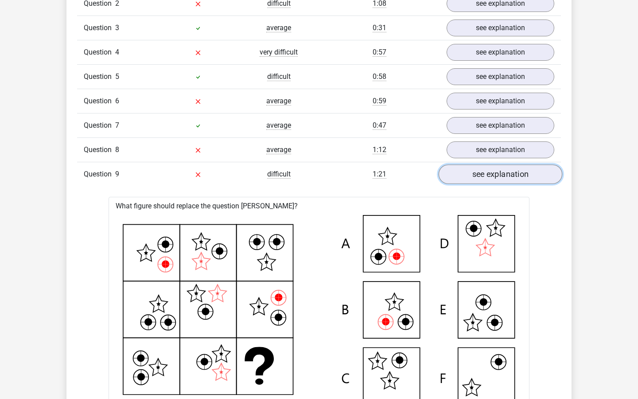
click at [497, 173] on link "see explanation" at bounding box center [501, 173] width 124 height 19
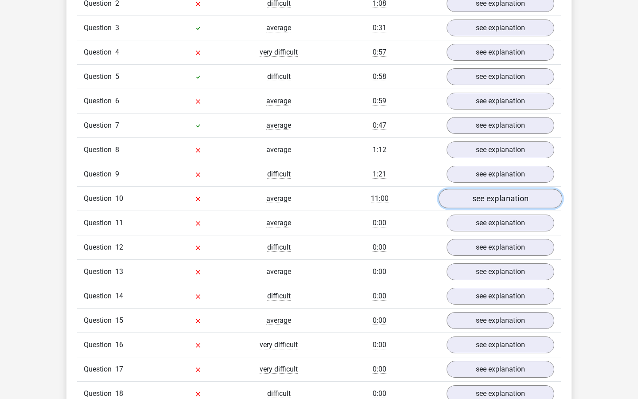
click at [493, 201] on link "see explanation" at bounding box center [501, 198] width 124 height 19
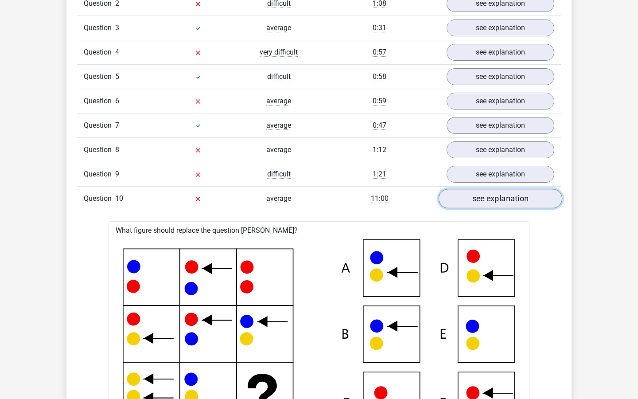
click at [493, 201] on link "see explanation" at bounding box center [501, 198] width 124 height 19
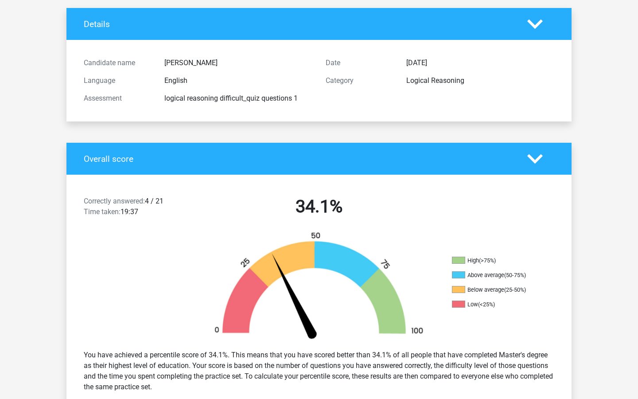
scroll to position [0, 0]
